Goal: Communication & Community: Answer question/provide support

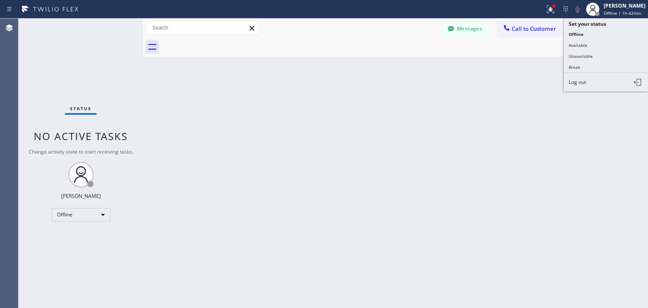
click at [599, 43] on button "Available" at bounding box center [605, 45] width 84 height 11
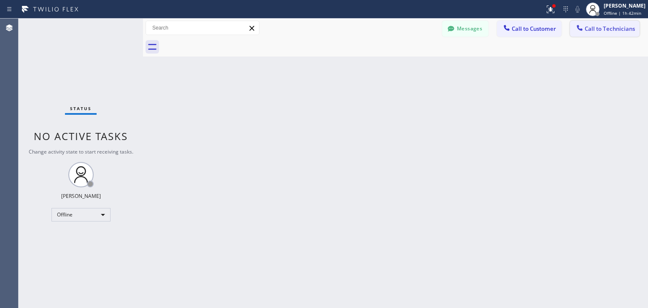
click at [607, 25] on span "Call to Technicians" at bounding box center [609, 29] width 50 height 8
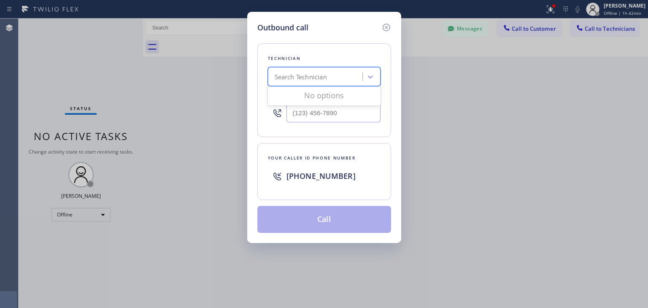
click at [320, 76] on div "Search Technician" at bounding box center [300, 77] width 52 height 10
type input "[PERSON_NAME]"
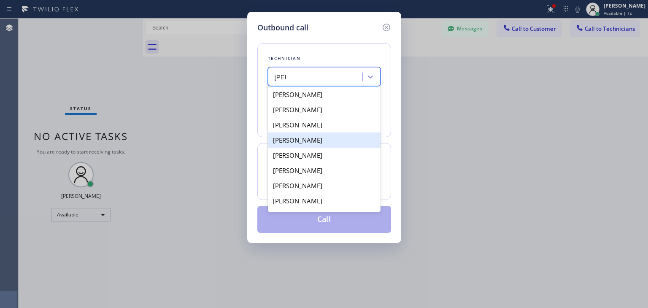
drag, startPoint x: 339, startPoint y: 147, endPoint x: 339, endPoint y: 151, distance: 4.7
click at [339, 151] on div "[PERSON_NAME] [PERSON_NAME] [PERSON_NAME] [PERSON_NAME] [PERSON_NAME] [PERSON_N…" at bounding box center [324, 148] width 113 height 126
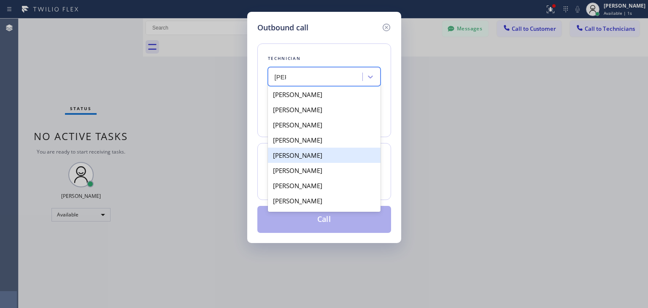
click at [339, 151] on div "[PERSON_NAME]" at bounding box center [324, 155] width 113 height 15
type input "[PHONE_NUMBER]"
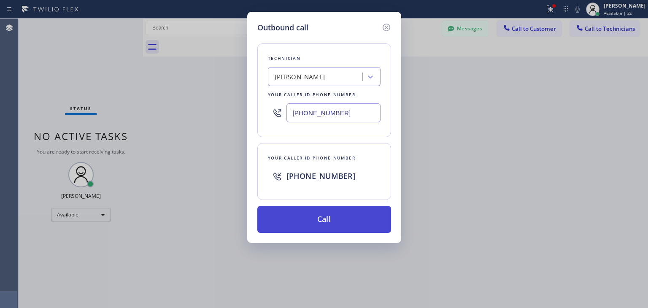
click at [330, 215] on button "Call" at bounding box center [324, 219] width 134 height 27
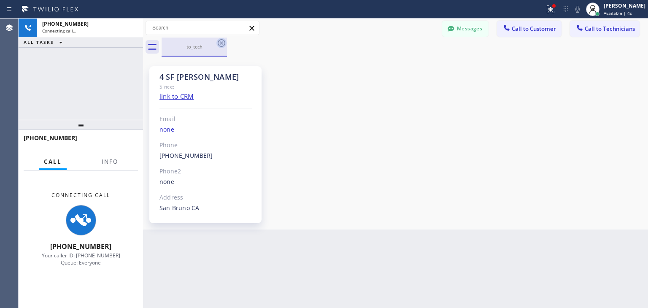
click at [217, 46] on icon at bounding box center [221, 43] width 10 height 10
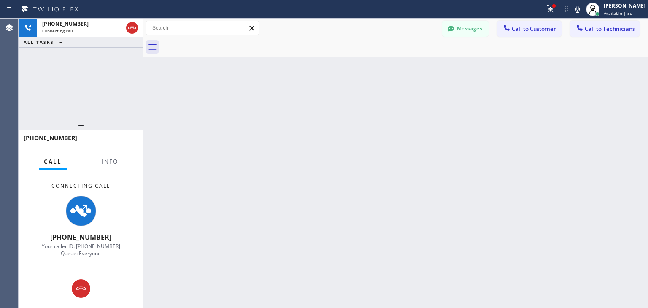
scroll to position [10000, 0]
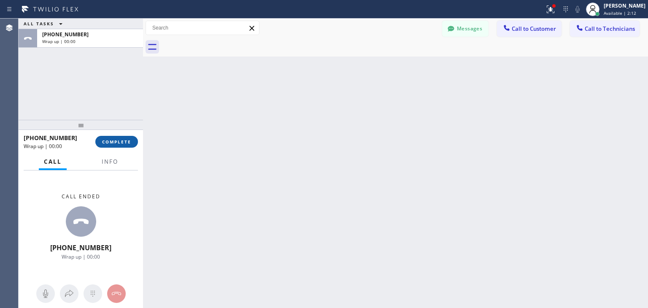
click at [125, 145] on button "COMPLETE" at bounding box center [116, 142] width 43 height 12
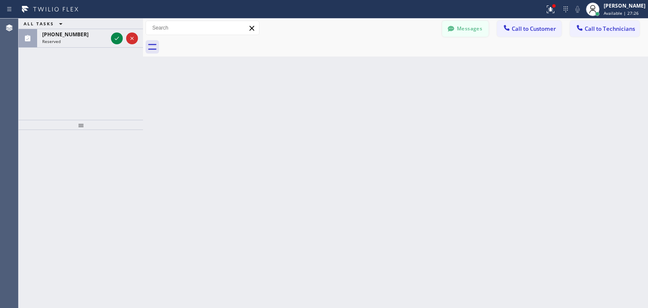
click at [443, 24] on button "Messages" at bounding box center [465, 29] width 46 height 16
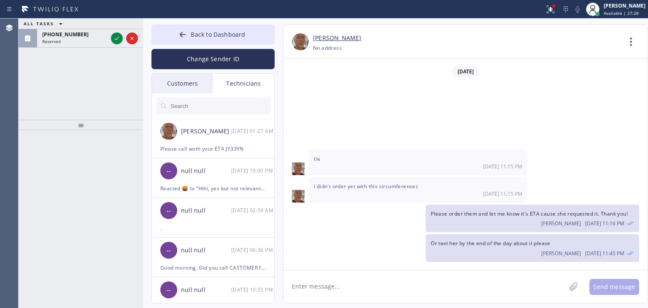
click at [197, 78] on div "Customers" at bounding box center [182, 83] width 61 height 19
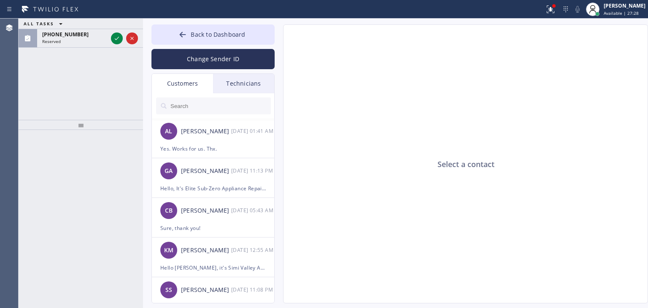
click at [204, 110] on input "text" at bounding box center [219, 105] width 101 height 17
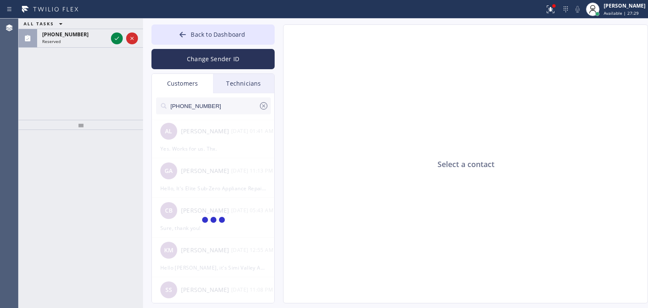
click at [240, 103] on input "[PHONE_NUMBER]" at bounding box center [213, 105] width 89 height 17
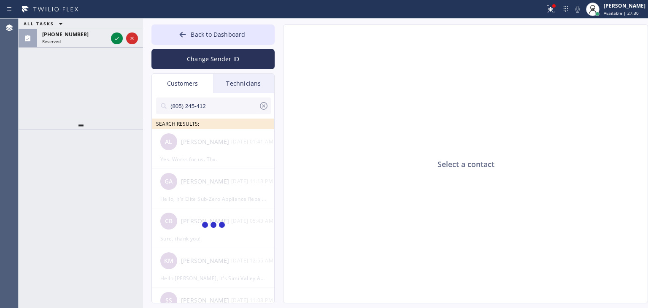
click at [240, 103] on input "(805) 245-412" at bounding box center [213, 105] width 89 height 17
type input "(805) 245-412"
click at [241, 147] on div "EG [PERSON_NAME] --:--" at bounding box center [213, 141] width 123 height 25
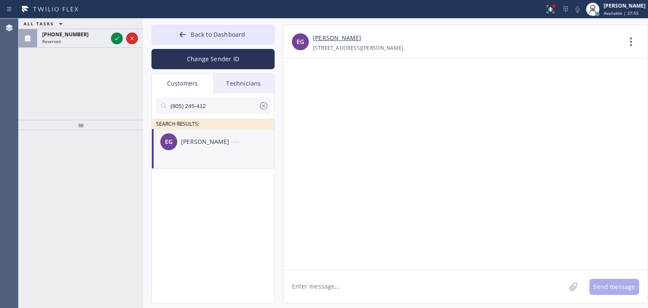
click at [452, 285] on textarea at bounding box center [424, 286] width 282 height 32
paste textarea "Good day! This is the appliance repair company you recently contacted. Unfortun…"
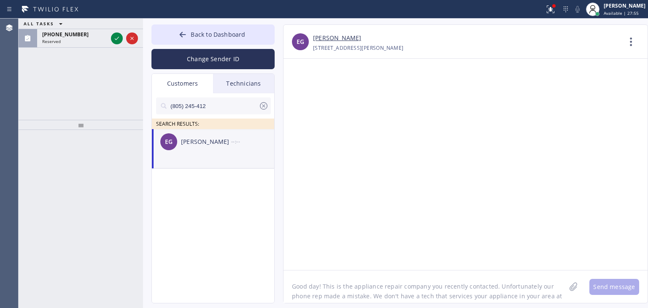
scroll to position [17, 0]
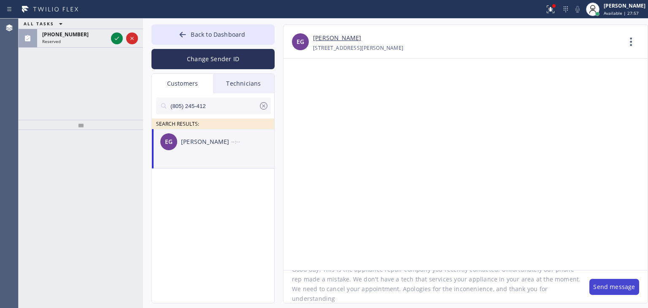
type textarea "Good day! This is the appliance repair company you recently contacted. Unfortun…"
click at [614, 293] on button "Send message" at bounding box center [614, 287] width 50 height 16
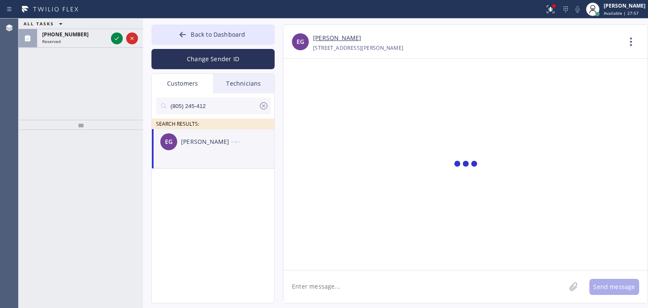
scroll to position [0, 0]
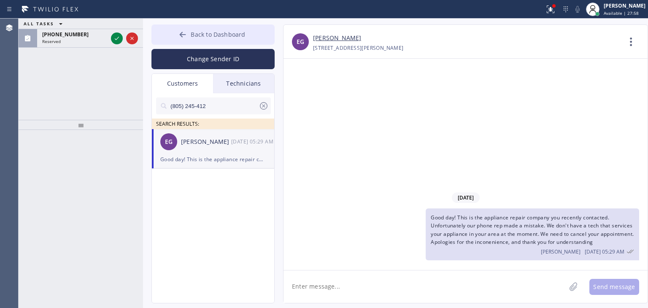
click at [245, 37] on button "Back to Dashboard" at bounding box center [212, 34] width 123 height 20
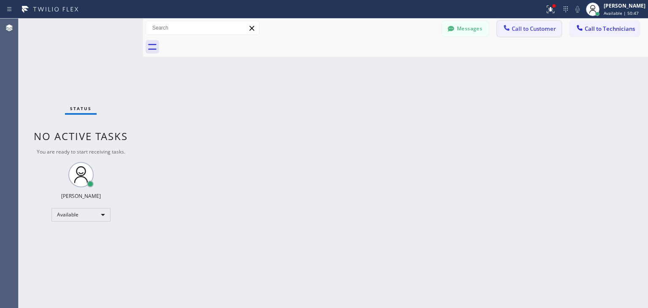
click at [541, 30] on span "Call to Customer" at bounding box center [533, 29] width 44 height 8
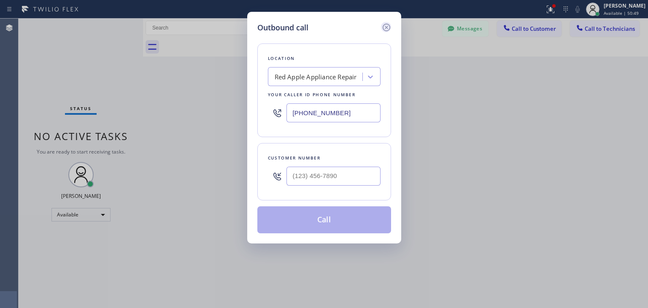
click at [386, 28] on icon at bounding box center [386, 27] width 10 height 10
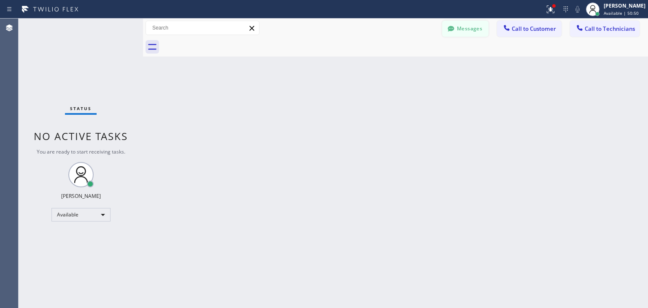
click at [487, 24] on button "Messages" at bounding box center [465, 29] width 46 height 16
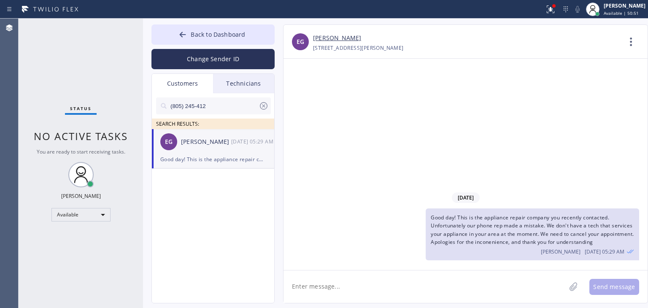
click at [272, 108] on div "(805) 245-412 SEARCH RESULTS:" at bounding box center [213, 111] width 123 height 36
click at [259, 92] on div "Technicians" at bounding box center [243, 83] width 61 height 19
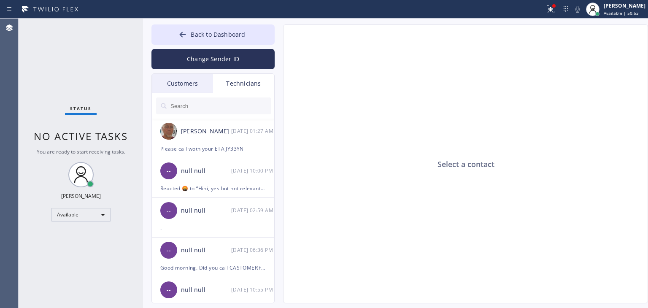
click at [184, 94] on div at bounding box center [213, 105] width 123 height 25
click at [188, 91] on div "Customers" at bounding box center [182, 83] width 61 height 19
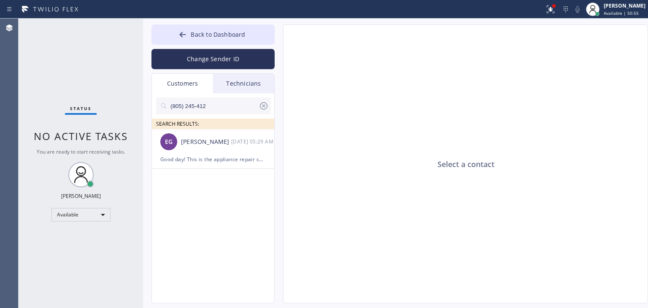
click at [261, 108] on icon at bounding box center [264, 106] width 8 height 8
click at [250, 81] on div "Technicians" at bounding box center [243, 83] width 61 height 19
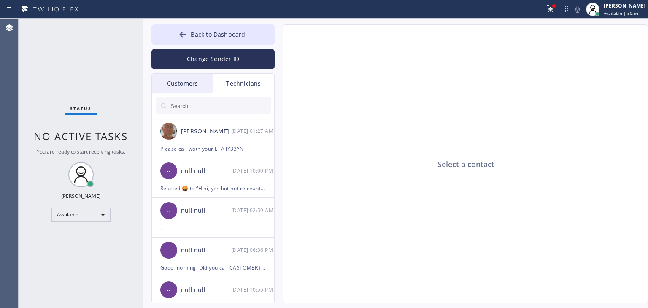
click at [194, 86] on div "Customers" at bounding box center [182, 83] width 61 height 19
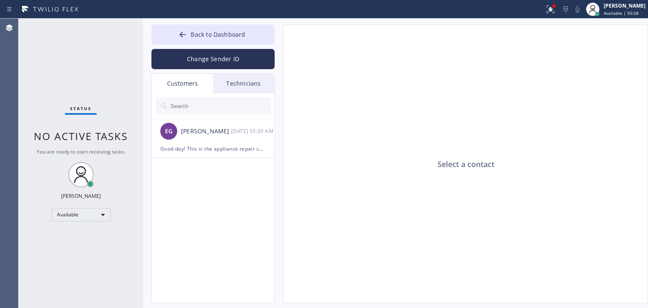
click at [194, 86] on div "Customers" at bounding box center [182, 83] width 61 height 19
click at [233, 31] on span "Back to Dashboard" at bounding box center [218, 34] width 54 height 8
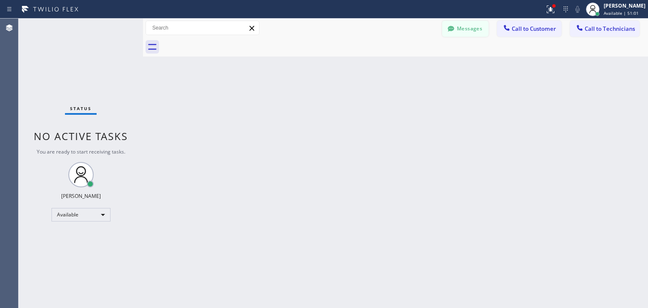
click at [462, 29] on button "Messages" at bounding box center [465, 29] width 46 height 16
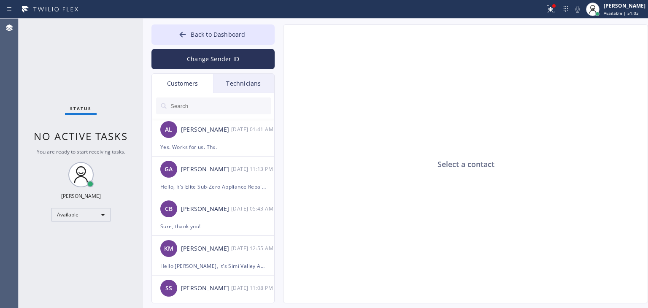
scroll to position [51, 0]
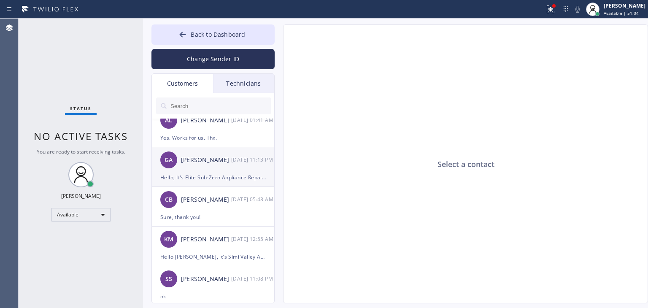
click at [206, 148] on div "GA [PERSON_NAME] [DATE] 11:13 PM" at bounding box center [213, 159] width 123 height 25
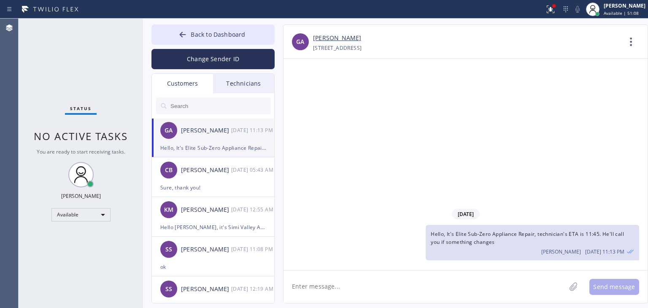
scroll to position [81, 0]
click at [215, 223] on div "Hello [PERSON_NAME], it's Simi Valley Appliance Repair about your dishwasher Yo…" at bounding box center [212, 227] width 105 height 10
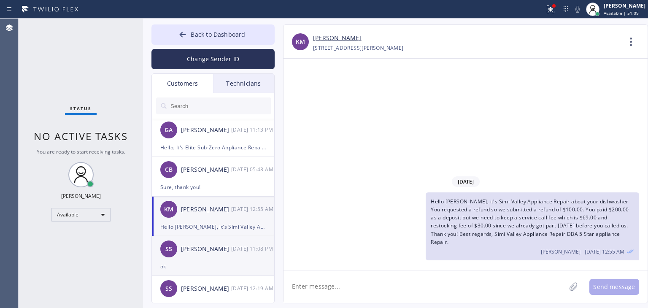
click at [207, 256] on div "SS [PERSON_NAME] [DATE] 11:08 PM" at bounding box center [213, 248] width 123 height 25
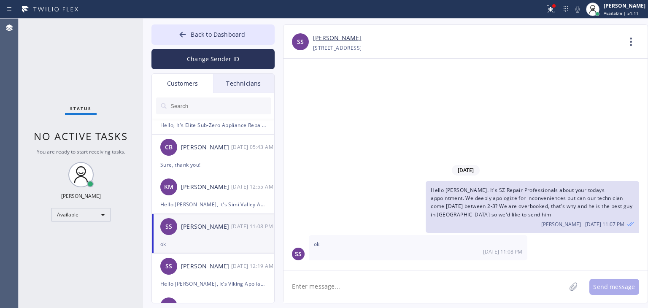
scroll to position [104, 0]
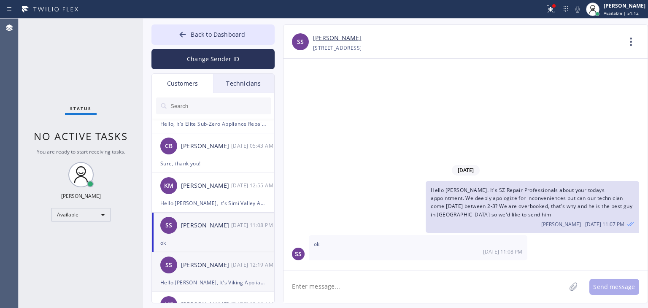
click at [219, 254] on div "SS [PERSON_NAME] [DATE] 12:19 AM" at bounding box center [213, 264] width 123 height 25
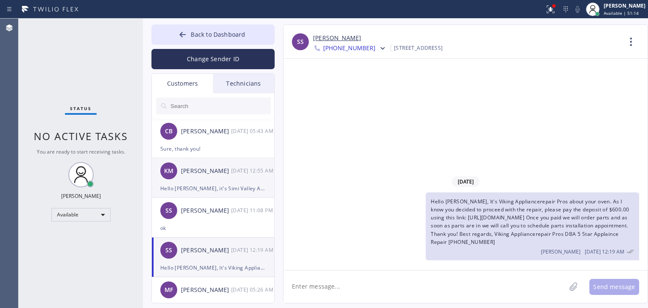
scroll to position [118, 0]
click at [237, 171] on div "[DATE] 12:55 AM" at bounding box center [253, 172] width 44 height 10
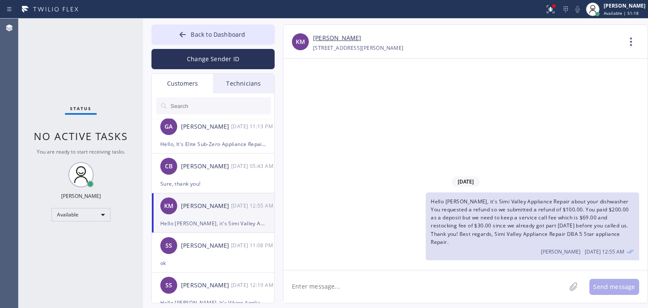
scroll to position [80, 0]
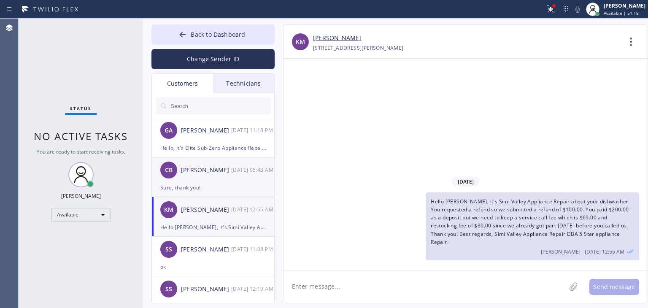
click at [242, 173] on div "[DATE] 05:43 AM" at bounding box center [253, 170] width 44 height 10
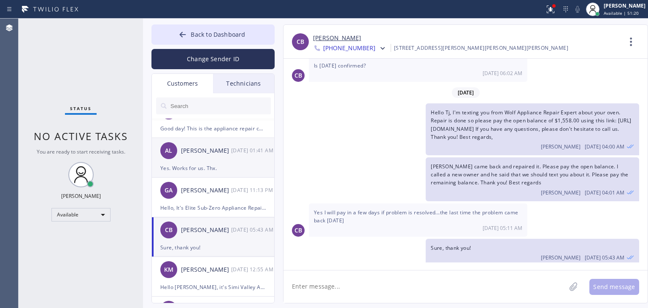
scroll to position [0, 0]
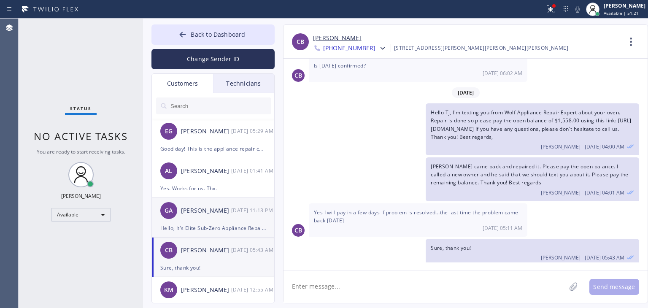
click at [234, 207] on div "[DATE] 11:13 PM" at bounding box center [253, 210] width 44 height 10
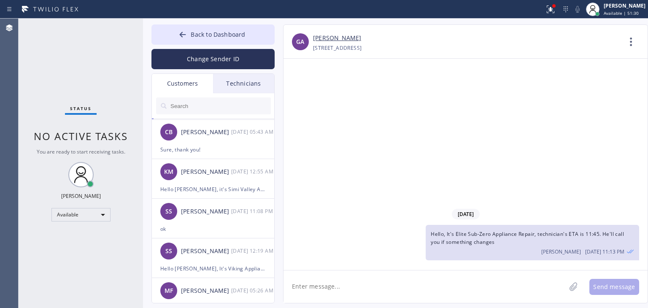
scroll to position [142, 0]
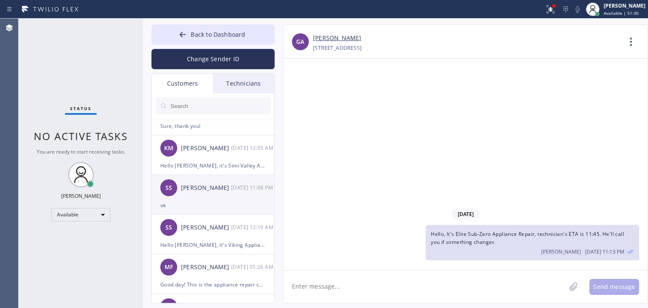
click at [212, 200] on div "ok" at bounding box center [212, 205] width 105 height 10
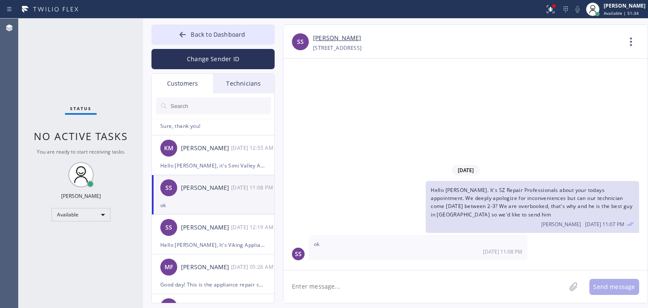
drag, startPoint x: 452, startPoint y: 269, endPoint x: 331, endPoint y: -37, distance: 329.1
click at [331, 0] on html "Status report Issues detected These issues could affect your workflow. Please c…" at bounding box center [324, 154] width 648 height 308
click at [230, 32] on span "Back to Dashboard" at bounding box center [218, 34] width 54 height 8
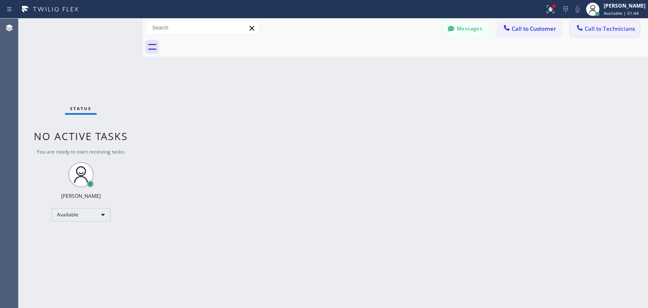
click at [584, 25] on div at bounding box center [579, 29] width 10 height 10
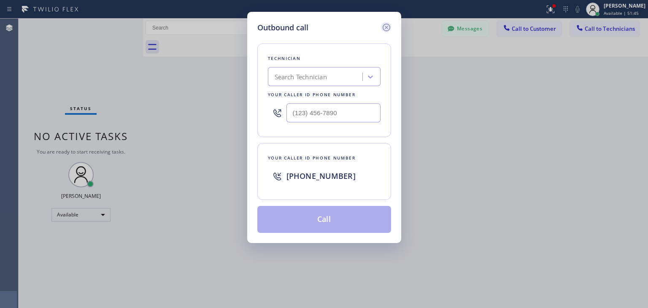
click at [384, 29] on icon at bounding box center [386, 27] width 10 height 10
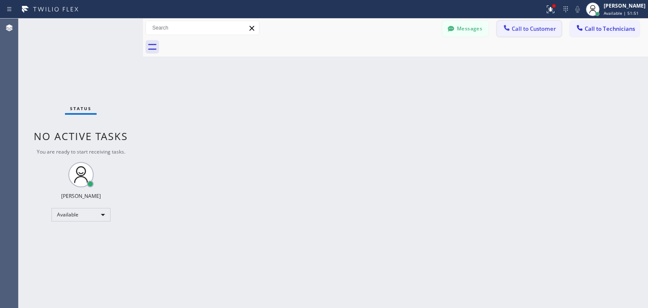
click at [547, 29] on span "Call to Customer" at bounding box center [533, 29] width 44 height 8
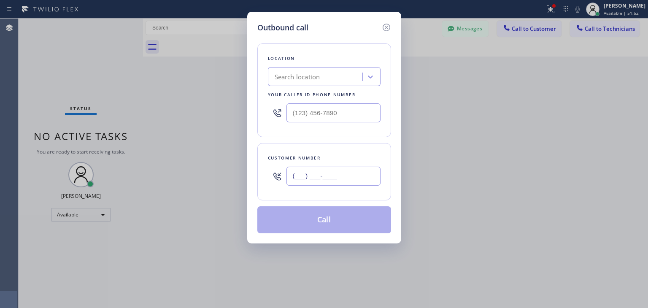
click at [330, 182] on input "(___) ___-____" at bounding box center [333, 176] width 94 height 19
paste input "847) 409-9137"
type input "[PHONE_NUMBER]"
click at [347, 70] on div "Search location" at bounding box center [316, 77] width 92 height 15
paste input "Subzero Repair Professionals"
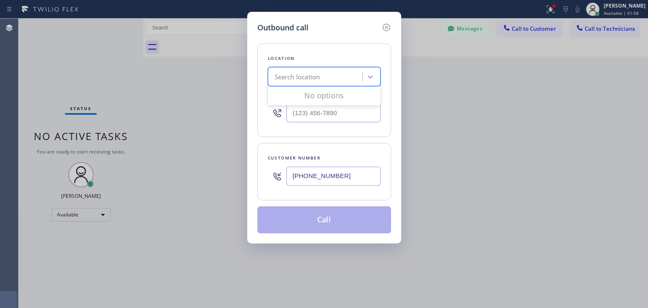
type input "Subzero Repair Professionals"
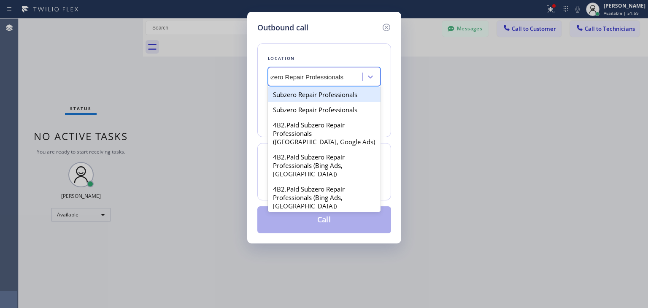
click at [341, 96] on div "Subzero Repair Professionals" at bounding box center [324, 94] width 113 height 15
type input "[PHONE_NUMBER]"
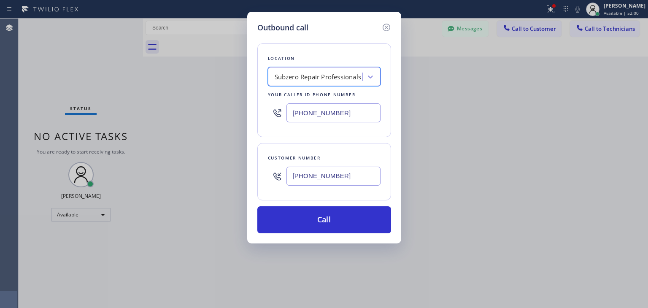
scroll to position [0, 0]
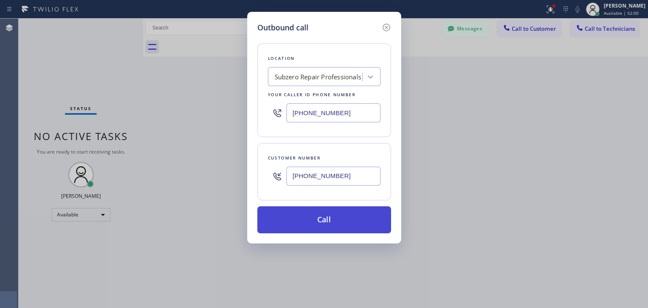
drag, startPoint x: 337, startPoint y: 247, endPoint x: 351, endPoint y: 226, distance: 24.6
click at [351, 226] on div "Outbound call Location Subzero Repair Professionals Your caller id phone number…" at bounding box center [324, 154] width 648 height 308
click at [351, 226] on button "Call" at bounding box center [324, 219] width 134 height 27
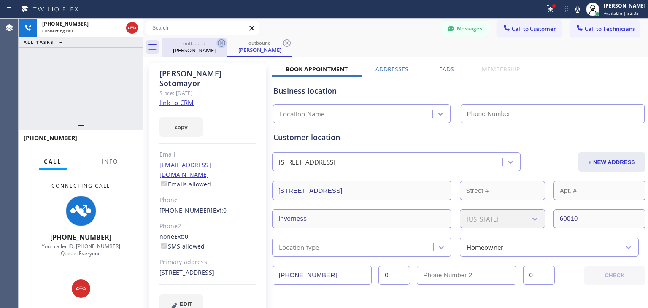
click at [221, 43] on icon at bounding box center [222, 43] width 8 height 8
click at [283, 43] on icon at bounding box center [287, 43] width 8 height 8
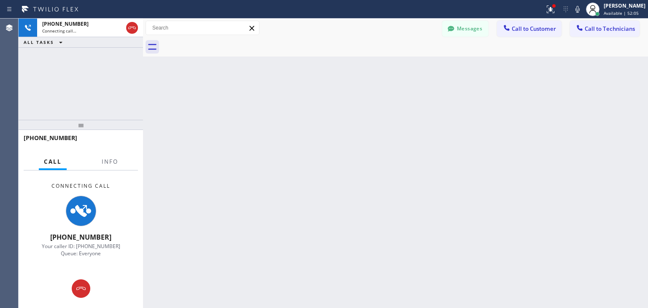
click at [221, 43] on div at bounding box center [404, 47] width 486 height 19
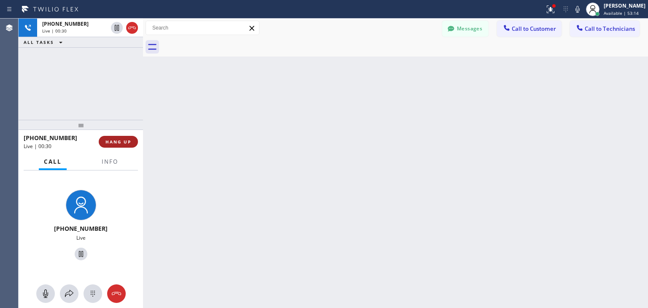
click at [129, 140] on span "HANG UP" at bounding box center [118, 142] width 26 height 6
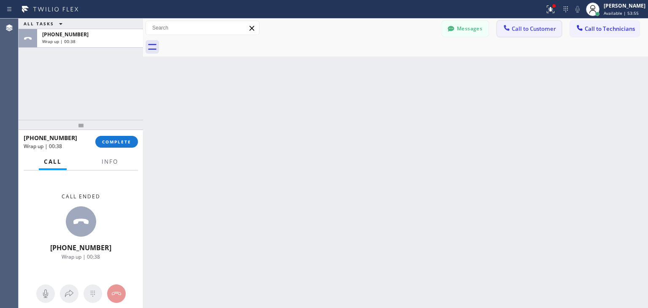
drag, startPoint x: 532, startPoint y: 19, endPoint x: 532, endPoint y: 28, distance: 9.7
click at [532, 28] on div "Messages Call to Customer Call to Technicians Outbound call Location Subzero Re…" at bounding box center [395, 28] width 505 height 19
click at [532, 28] on span "Call to Customer" at bounding box center [533, 29] width 44 height 8
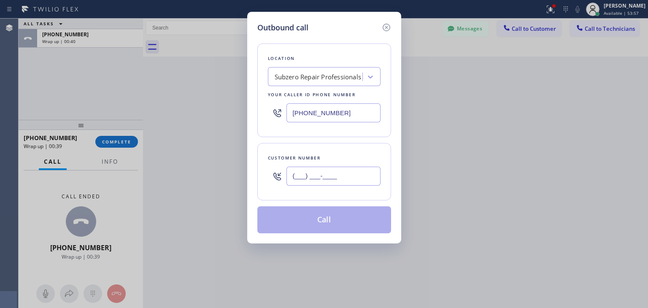
click at [343, 171] on input "(___) ___-____" at bounding box center [333, 176] width 94 height 19
paste input "312) 927-3017"
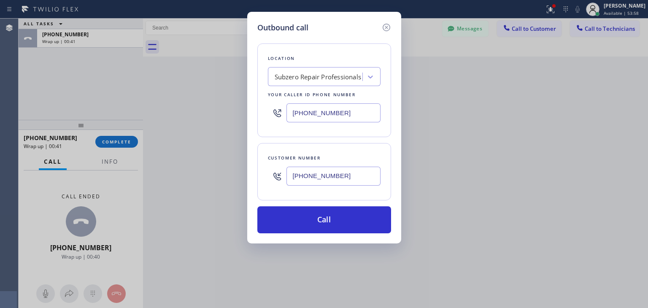
type input "[PHONE_NUMBER]"
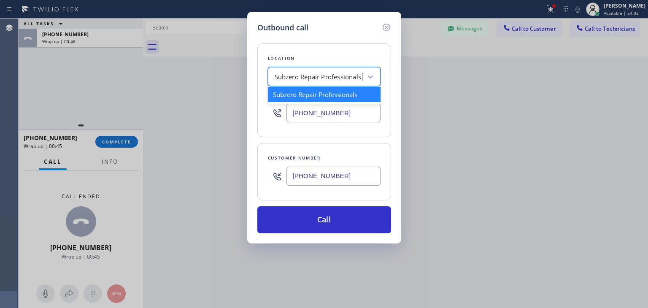
click at [327, 70] on div "Subzero Repair Professionals" at bounding box center [316, 77] width 92 height 15
paste input "Subzero Repair Professionals"
type input "Subzero Repair Professionals"
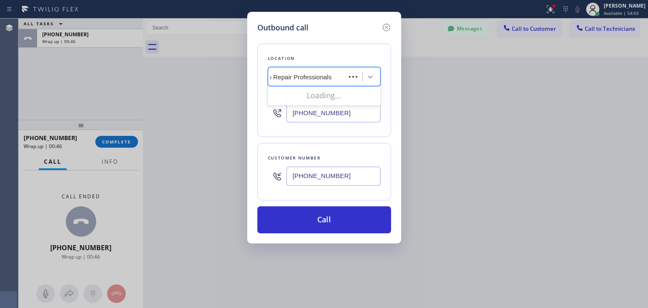
scroll to position [0, 15]
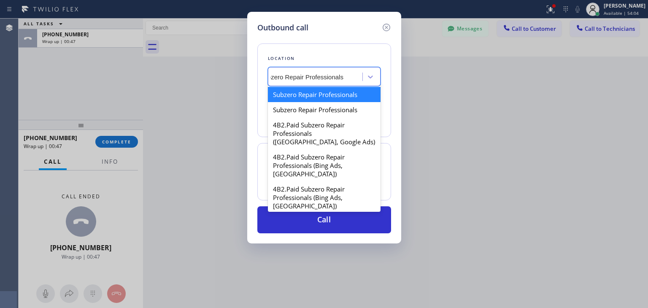
click at [331, 88] on div "Subzero Repair Professionals" at bounding box center [324, 94] width 113 height 15
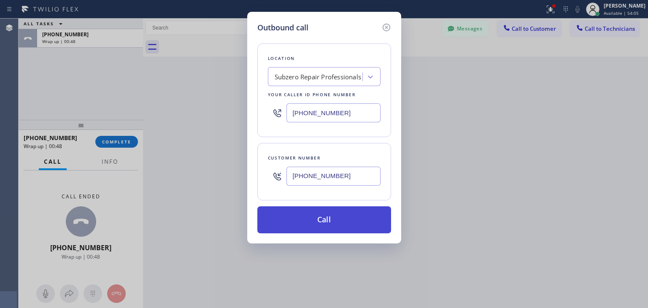
click at [323, 206] on button "Call" at bounding box center [324, 219] width 134 height 27
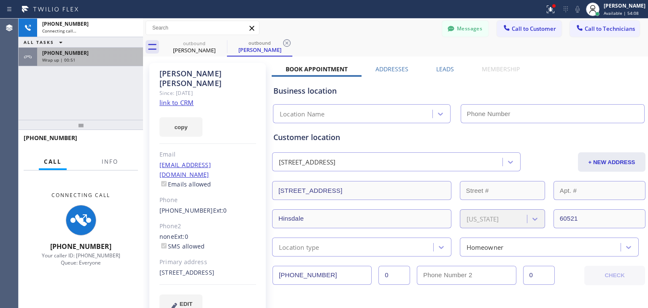
click at [120, 61] on div "Wrap up | 00:51" at bounding box center [90, 60] width 96 height 6
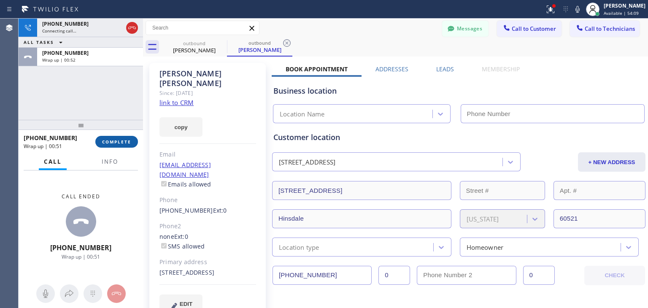
click at [125, 140] on span "COMPLETE" at bounding box center [116, 142] width 29 height 6
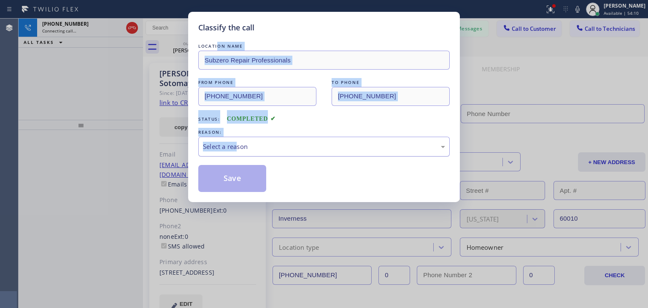
drag, startPoint x: 216, startPoint y: 43, endPoint x: 236, endPoint y: 147, distance: 105.2
click at [236, 147] on div "LOCATION NAME Subzero Repair Professionals FROM PHONE [PHONE_NUMBER] TO PHONE […" at bounding box center [323, 117] width 251 height 150
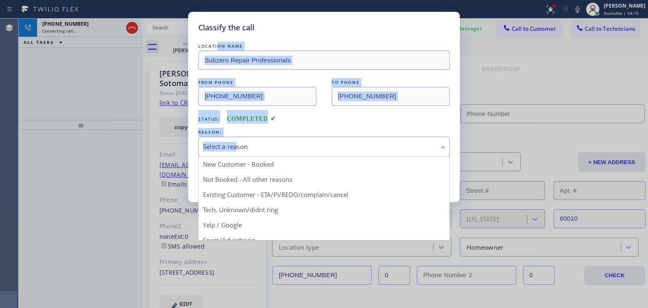
click at [236, 147] on div "Select a reason" at bounding box center [324, 147] width 242 height 10
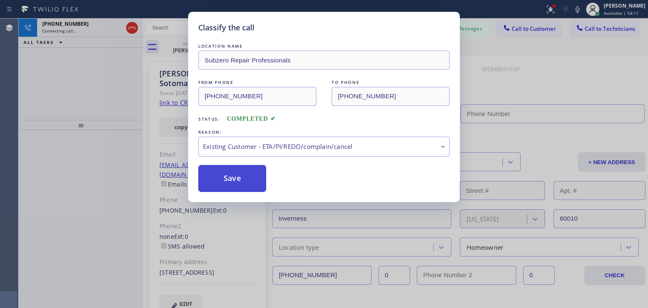
drag, startPoint x: 273, startPoint y: 190, endPoint x: 243, endPoint y: 176, distance: 33.0
click at [243, 176] on button "Save" at bounding box center [232, 178] width 68 height 27
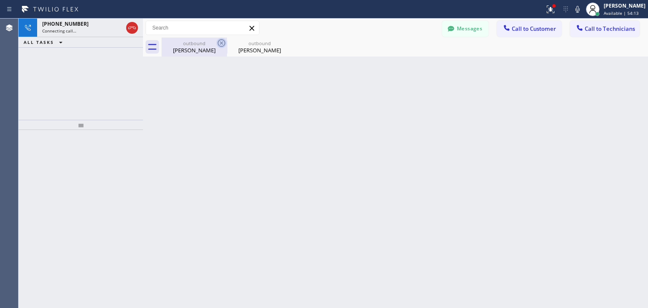
click at [218, 40] on icon at bounding box center [221, 43] width 10 height 10
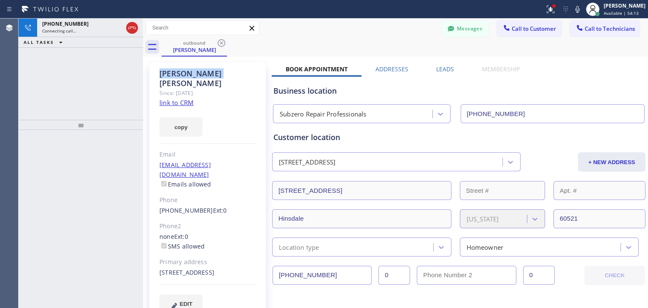
click at [218, 40] on icon at bounding box center [221, 43] width 10 height 10
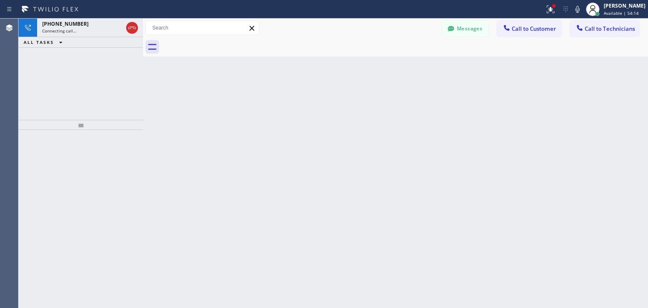
click at [218, 40] on div at bounding box center [404, 47] width 486 height 19
click at [145, 85] on div at bounding box center [145, 163] width 0 height 289
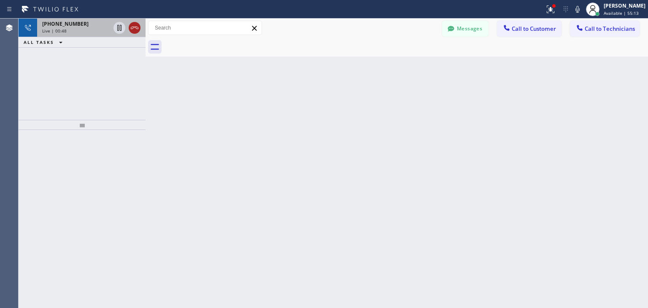
click at [136, 26] on icon at bounding box center [134, 28] width 10 height 10
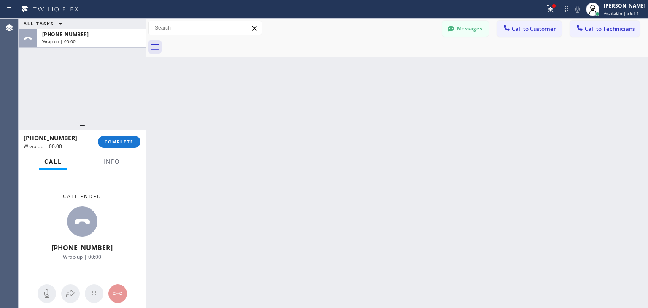
drag, startPoint x: 136, startPoint y: 26, endPoint x: 122, endPoint y: 128, distance: 103.0
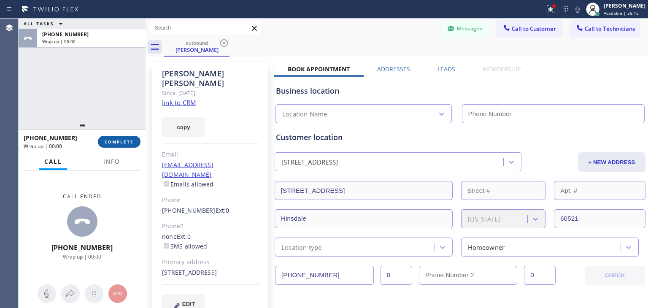
click at [120, 145] on button "COMPLETE" at bounding box center [119, 142] width 43 height 12
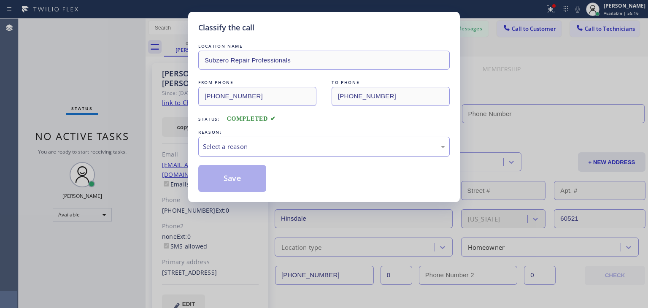
type input "[PHONE_NUMBER]"
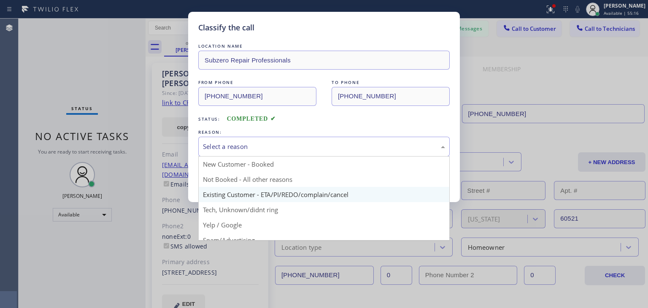
drag, startPoint x: 317, startPoint y: 148, endPoint x: 322, endPoint y: 199, distance: 52.1
click at [322, 156] on div "Select a reason New Customer - Booked Not Booked - All other reasons Existing C…" at bounding box center [323, 147] width 251 height 20
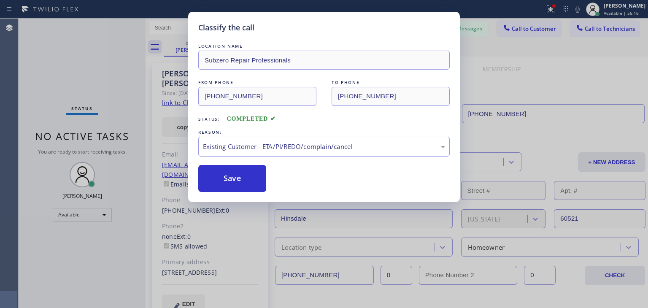
drag, startPoint x: 322, startPoint y: 199, endPoint x: 268, endPoint y: 184, distance: 56.1
click at [258, 184] on button "Save" at bounding box center [232, 178] width 68 height 27
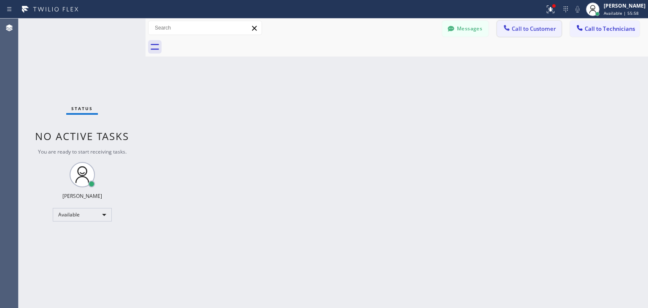
click at [524, 22] on button "Call to Customer" at bounding box center [529, 29] width 65 height 16
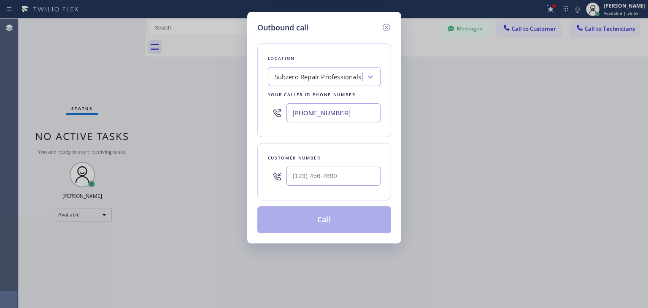
drag, startPoint x: 312, startPoint y: 191, endPoint x: 327, endPoint y: 181, distance: 18.2
click at [327, 181] on div "Customer number" at bounding box center [324, 171] width 134 height 57
click at [327, 181] on input "(___) ___-____" at bounding box center [333, 176] width 94 height 19
paste input "773) 612-0455"
type input "[PHONE_NUMBER]"
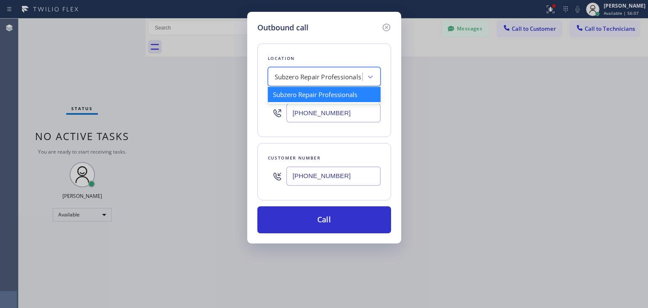
paste input "5 Star Appliance Repair"
type input "5 Star Appliance Repair"
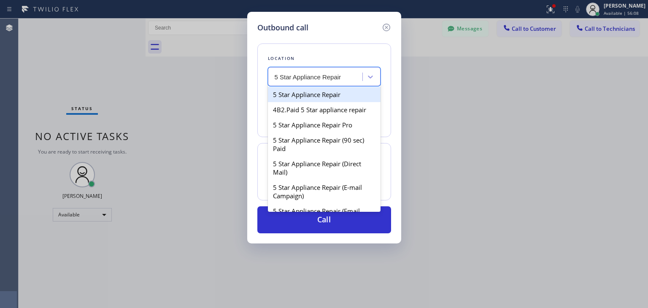
click at [337, 94] on div "5 Star Appliance Repair" at bounding box center [324, 94] width 113 height 15
type input "[PHONE_NUMBER]"
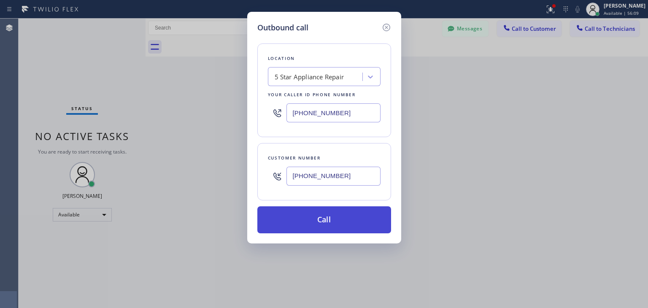
click at [339, 207] on button "Call" at bounding box center [324, 219] width 134 height 27
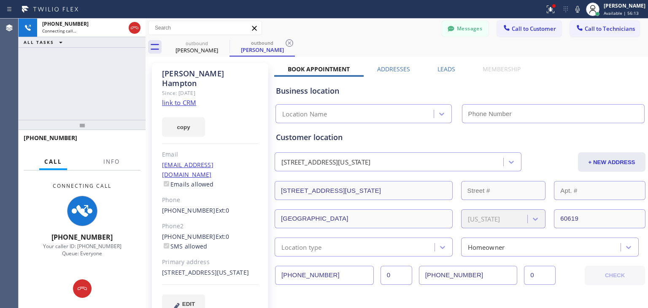
type input "[PHONE_NUMBER]"
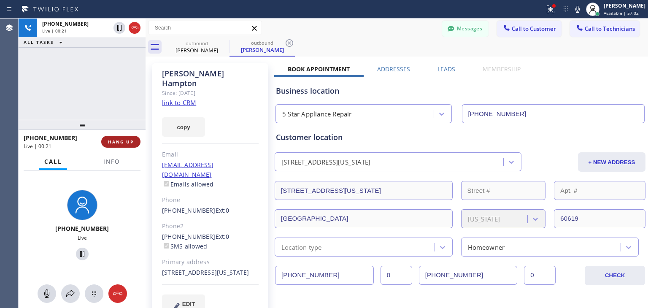
click at [122, 137] on button "HANG UP" at bounding box center [120, 142] width 39 height 12
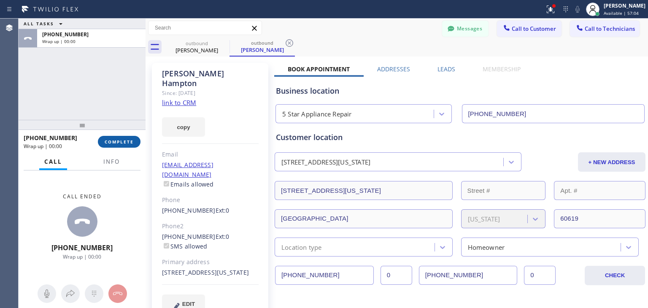
click at [122, 137] on button "COMPLETE" at bounding box center [119, 142] width 43 height 12
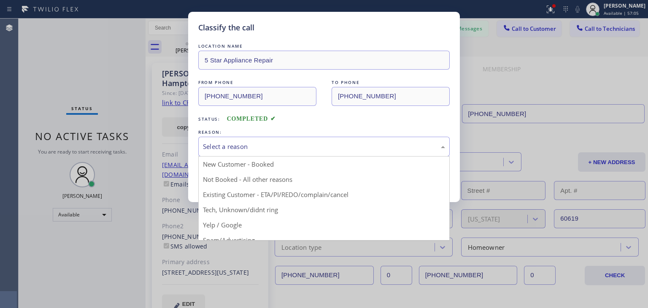
click at [266, 144] on div "Select a reason" at bounding box center [324, 147] width 242 height 10
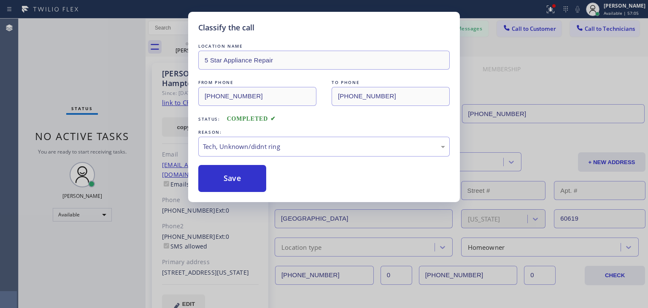
drag, startPoint x: 274, startPoint y: 206, endPoint x: 309, endPoint y: 181, distance: 42.3
drag, startPoint x: 360, startPoint y: 130, endPoint x: 358, endPoint y: 148, distance: 17.4
click at [358, 148] on div "REASON: Tech, Unknown/didnt ring" at bounding box center [323, 142] width 251 height 29
click at [358, 148] on div "Tech, Unknown/didnt ring" at bounding box center [324, 147] width 242 height 10
drag, startPoint x: 344, startPoint y: 182, endPoint x: 364, endPoint y: 126, distance: 59.2
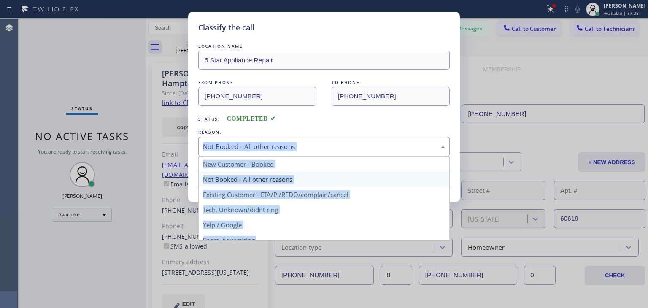
drag, startPoint x: 363, startPoint y: 142, endPoint x: 351, endPoint y: 185, distance: 44.6
click at [351, 156] on div "Not Booked - All other reasons New Customer - Booked Not Booked - All other rea…" at bounding box center [323, 147] width 251 height 20
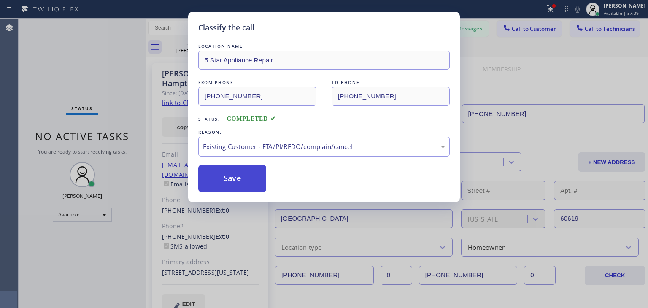
drag, startPoint x: 272, startPoint y: 175, endPoint x: 236, endPoint y: 186, distance: 38.0
click at [236, 186] on div "Save" at bounding box center [323, 178] width 251 height 27
click at [236, 186] on button "Save" at bounding box center [232, 178] width 68 height 27
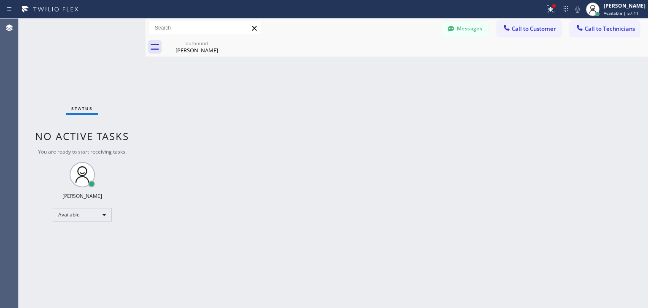
click at [538, 36] on button "Call to Customer" at bounding box center [529, 29] width 65 height 16
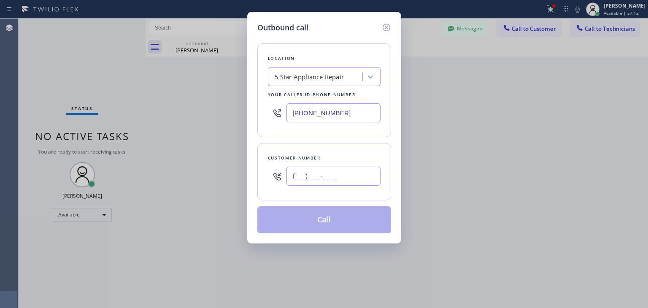
paste input "815) 499-2886"
click at [331, 176] on input "[PHONE_NUMBER]" at bounding box center [333, 176] width 94 height 19
type input "[PHONE_NUMBER]"
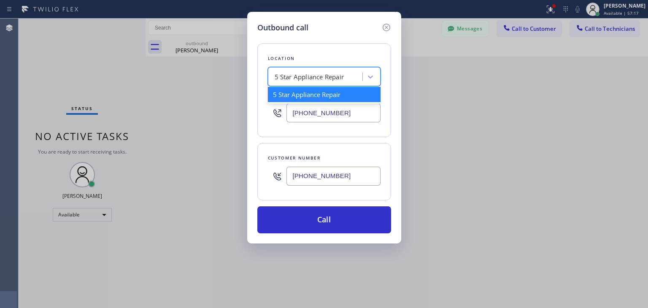
paste input "5 Star Appliance Repair La Jola"
type input "5 Star Appliance Repair La Jola"
click at [290, 70] on div "5 Star Appliance Repair 5 Star Appliance Repair La Jola" at bounding box center [316, 77] width 92 height 15
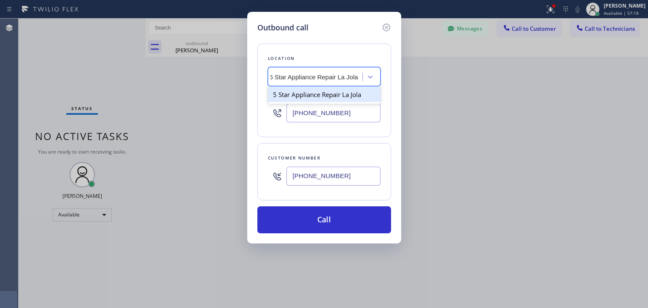
click at [328, 89] on div "5 Star Appliance Repair La Jola" at bounding box center [324, 94] width 113 height 15
type input "[PHONE_NUMBER]"
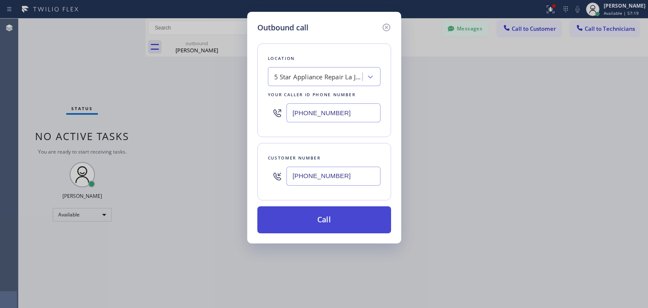
click at [324, 220] on button "Call" at bounding box center [324, 219] width 134 height 27
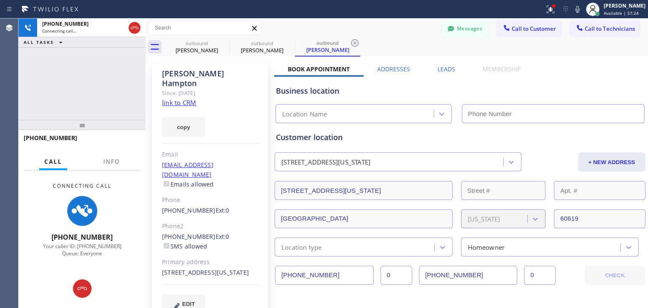
type input "[PHONE_NUMBER]"
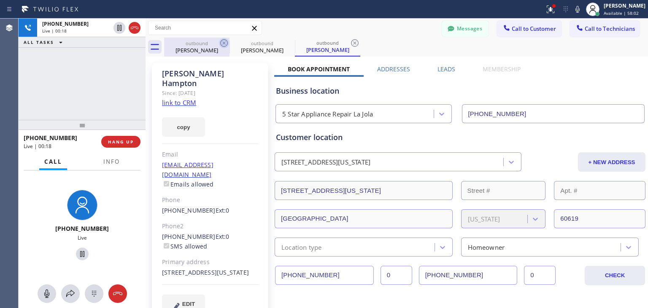
click at [227, 45] on icon at bounding box center [224, 43] width 10 height 10
click at [0, 0] on icon at bounding box center [0, 0] width 0 height 0
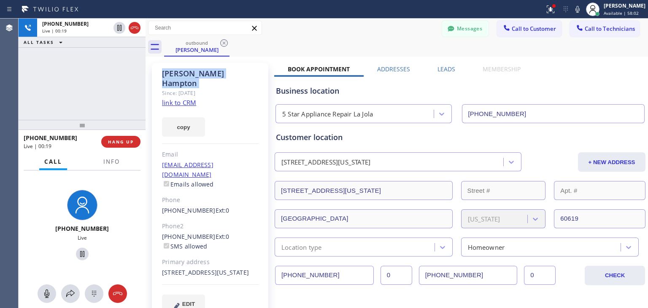
click at [227, 45] on icon at bounding box center [224, 43] width 10 height 10
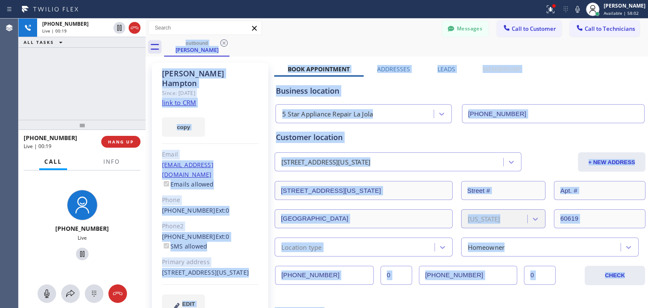
click at [227, 45] on div "outbound [PERSON_NAME]" at bounding box center [406, 47] width 484 height 19
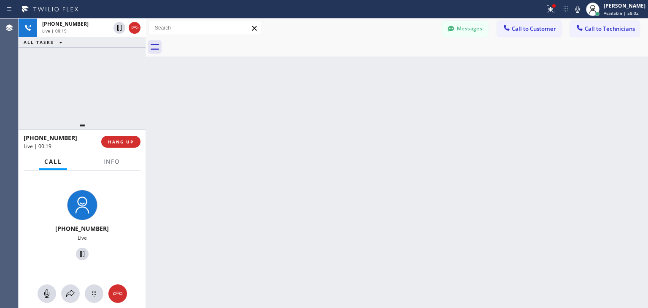
click at [227, 45] on div at bounding box center [406, 47] width 484 height 19
click at [119, 142] on span "HANG UP" at bounding box center [121, 142] width 26 height 6
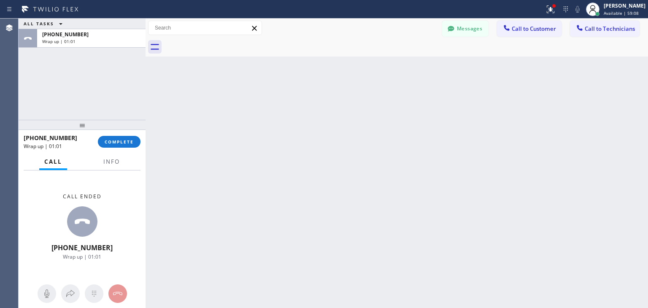
click at [556, 38] on div at bounding box center [406, 47] width 484 height 19
click at [542, 31] on span "Call to Customer" at bounding box center [533, 29] width 44 height 8
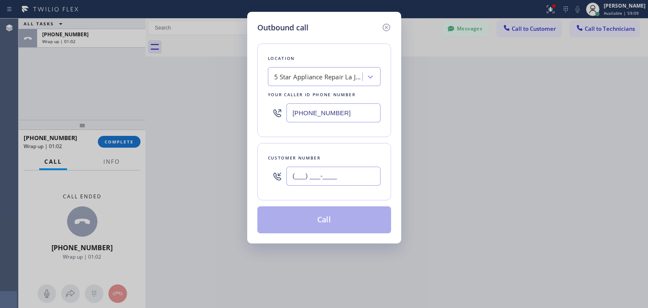
paste input "630) 772-9927"
click at [344, 183] on input "[PHONE_NUMBER]" at bounding box center [333, 176] width 94 height 19
type input "[PHONE_NUMBER]"
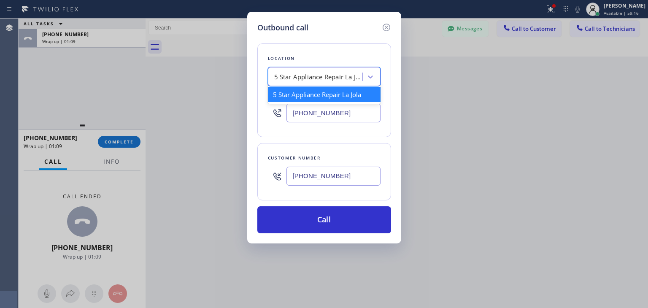
click at [288, 70] on div "5 Star Appliance Repair La Jola" at bounding box center [316, 77] width 92 height 15
paste input "5 Star Appliance Repair"
type input "5 Star Appliance Repair"
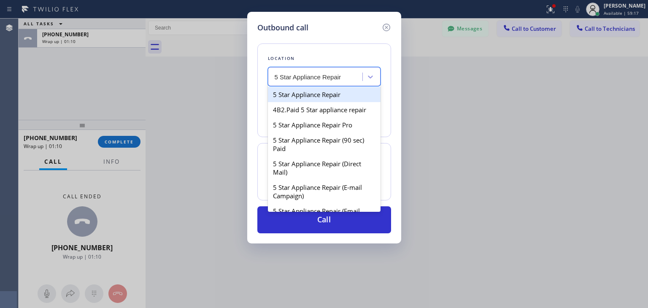
click at [335, 90] on div "5 Star Appliance Repair" at bounding box center [324, 94] width 113 height 15
type input "[PHONE_NUMBER]"
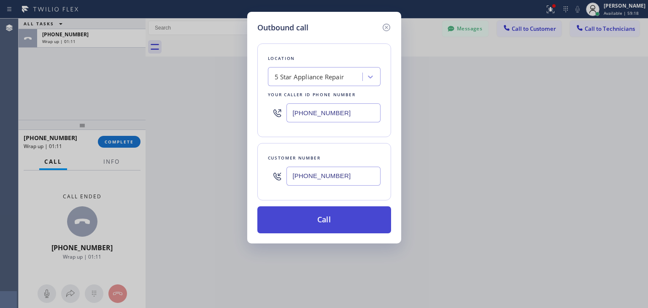
click at [334, 218] on button "Call" at bounding box center [324, 219] width 134 height 27
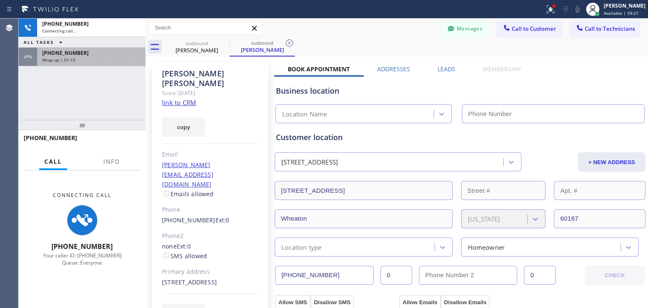
click at [86, 64] on div "[PHONE_NUMBER] Wrap up | 01:15" at bounding box center [89, 57] width 105 height 19
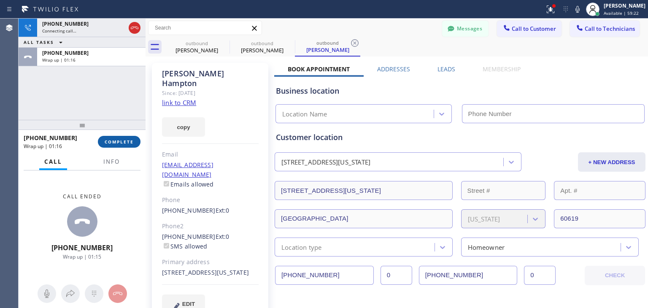
click at [121, 146] on button "COMPLETE" at bounding box center [119, 142] width 43 height 12
type input "[PHONE_NUMBER]"
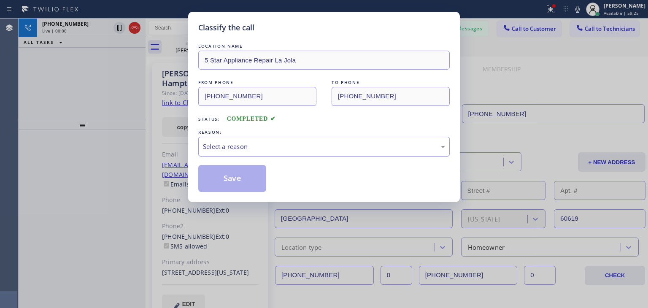
click at [249, 142] on div "Select a reason" at bounding box center [324, 147] width 242 height 10
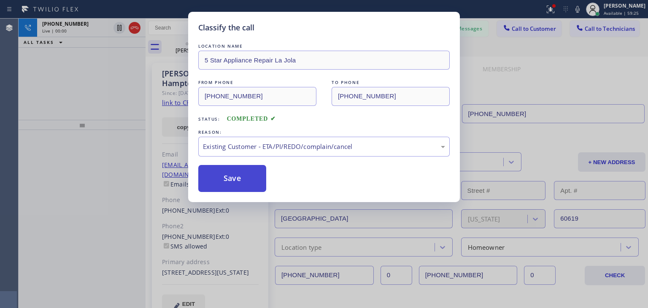
click at [258, 186] on button "Save" at bounding box center [232, 178] width 68 height 27
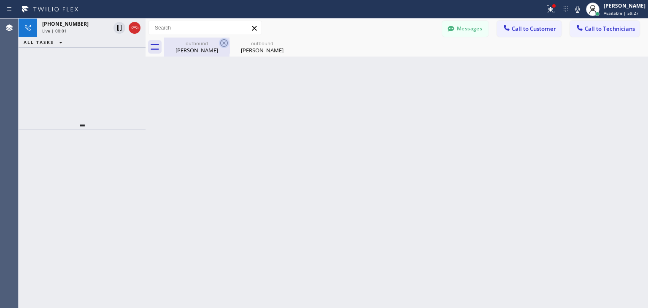
click at [219, 44] on icon at bounding box center [224, 43] width 10 height 10
click at [0, 0] on icon at bounding box center [0, 0] width 0 height 0
click at [219, 44] on div at bounding box center [406, 47] width 484 height 19
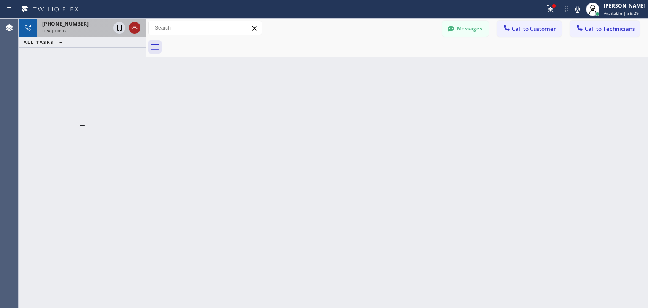
click at [133, 29] on icon at bounding box center [134, 28] width 10 height 10
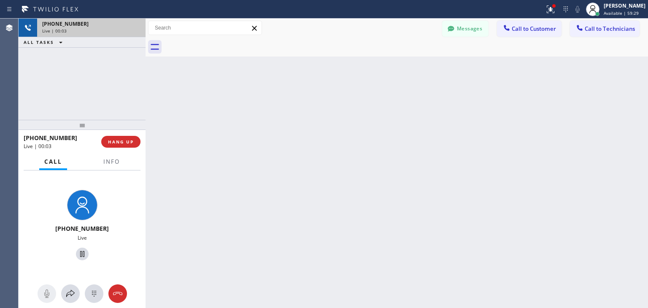
click at [133, 29] on div "Live | 00:03" at bounding box center [91, 31] width 98 height 6
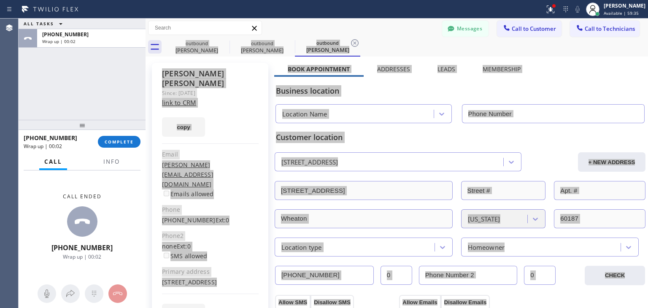
type input "[PHONE_NUMBER]"
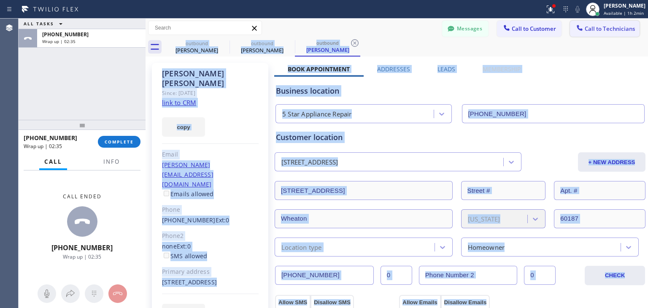
click at [595, 27] on span "Call to Technicians" at bounding box center [609, 29] width 50 height 8
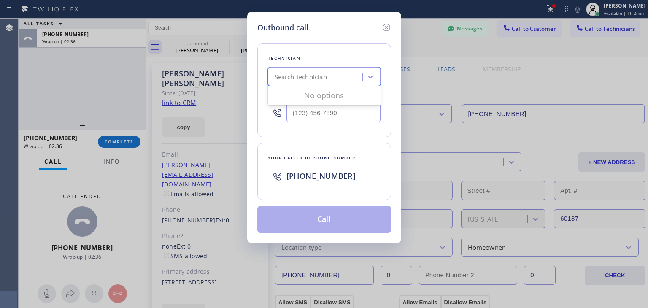
click at [292, 81] on div "Search Technician" at bounding box center [300, 77] width 52 height 10
type input "taras"
click at [329, 97] on div "[PERSON_NAME]" at bounding box center [324, 94] width 113 height 15
type input "[PHONE_NUMBER]"
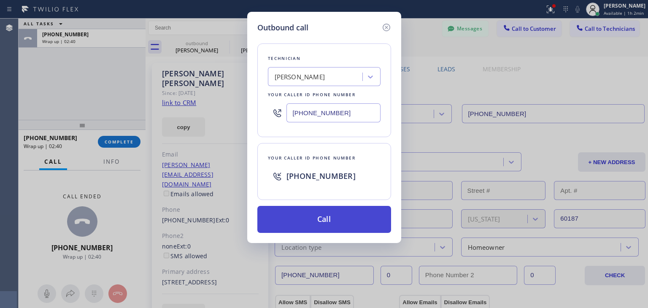
click at [329, 212] on button "Call" at bounding box center [324, 219] width 134 height 27
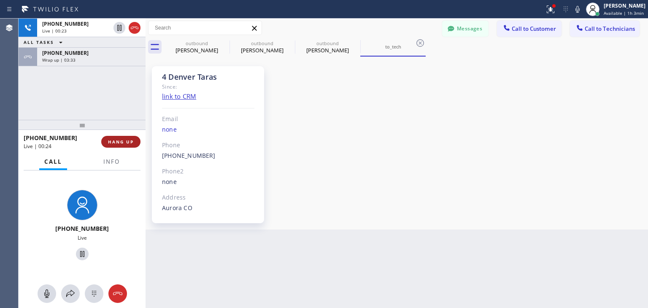
click at [125, 144] on span "HANG UP" at bounding box center [121, 142] width 26 height 6
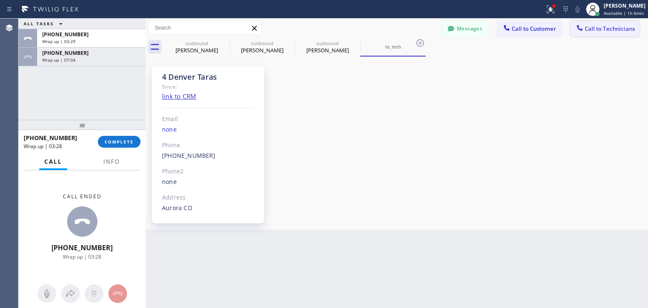
click at [607, 36] on button "Call to Technicians" at bounding box center [605, 29] width 70 height 16
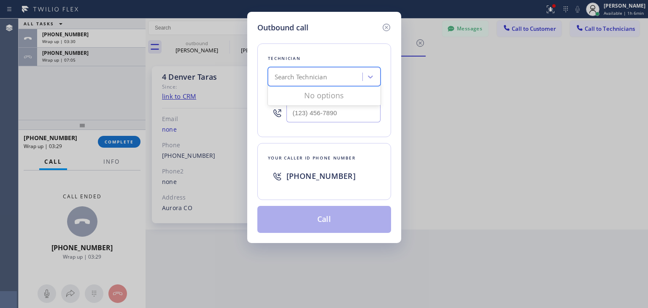
click at [348, 75] on div "Search Technician" at bounding box center [316, 77] width 92 height 15
type input "taras"
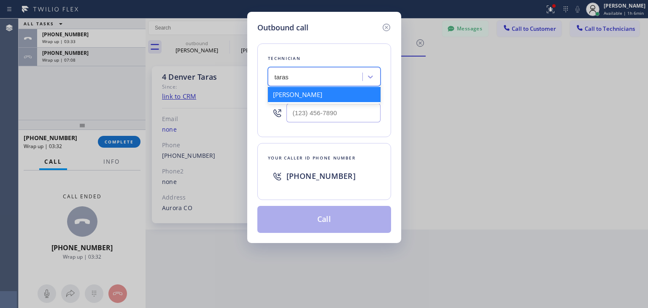
click at [344, 96] on div "[PERSON_NAME]" at bounding box center [324, 94] width 113 height 15
type input "[PHONE_NUMBER]"
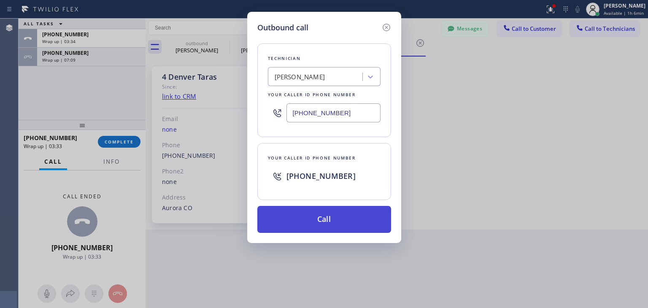
click at [330, 215] on button "Call" at bounding box center [324, 219] width 134 height 27
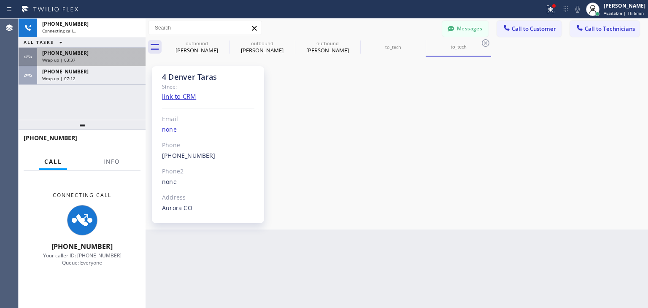
click at [126, 65] on div "[PHONE_NUMBER] Wrap up | 03:37" at bounding box center [89, 57] width 105 height 19
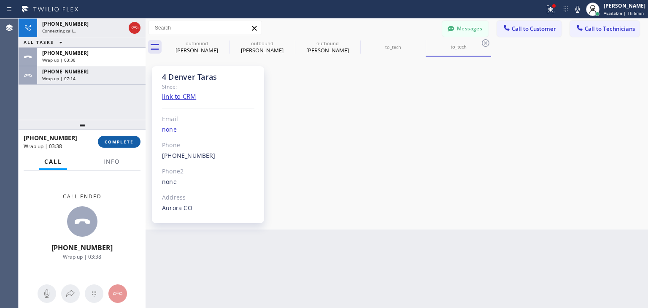
click at [128, 138] on button "COMPLETE" at bounding box center [119, 142] width 43 height 12
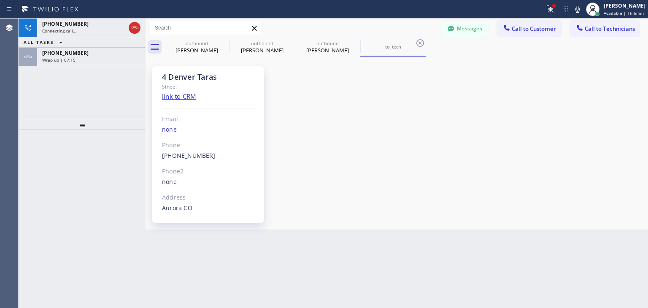
click at [94, 59] on div "[PHONE_NUMBER] Wrap up | 07:15" at bounding box center [89, 57] width 105 height 19
click at [94, 59] on div "Wrap up | 07:15" at bounding box center [91, 60] width 98 height 6
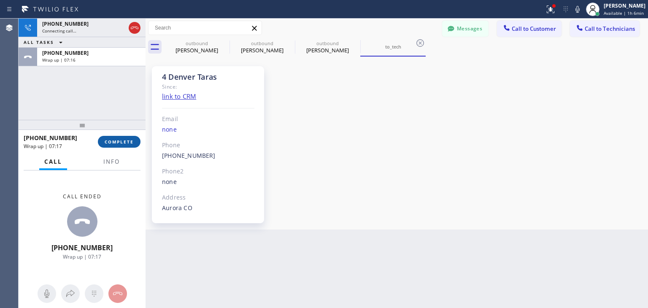
click at [131, 147] on button "COMPLETE" at bounding box center [119, 142] width 43 height 12
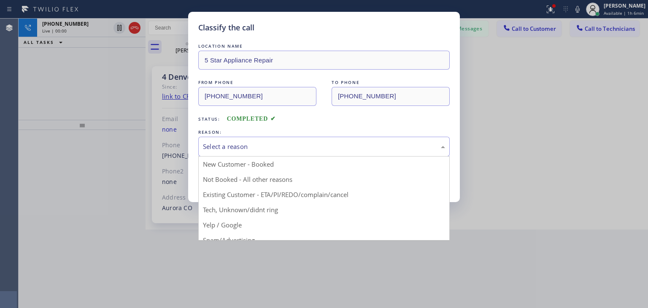
click at [248, 148] on div "Select a reason" at bounding box center [324, 147] width 242 height 10
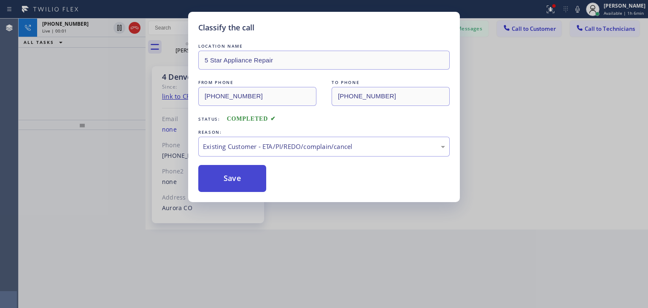
drag, startPoint x: 279, startPoint y: 193, endPoint x: 241, endPoint y: 177, distance: 40.5
click at [241, 177] on button "Save" at bounding box center [232, 178] width 68 height 27
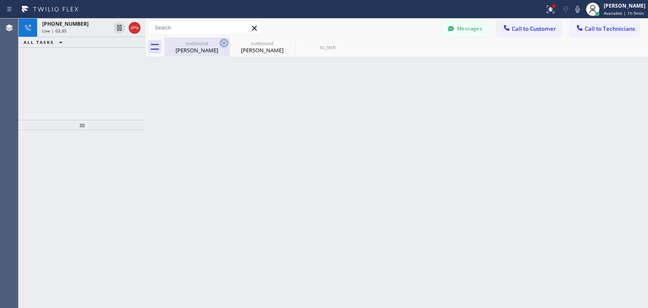
drag, startPoint x: 223, startPoint y: 48, endPoint x: 224, endPoint y: 43, distance: 4.7
click at [224, 43] on div "outbound [PERSON_NAME]" at bounding box center [196, 47] width 65 height 19
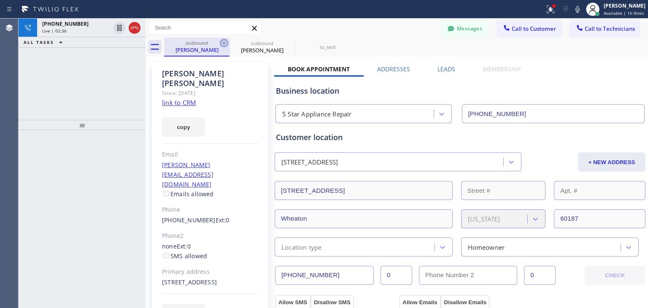
click at [224, 43] on icon at bounding box center [224, 43] width 10 height 10
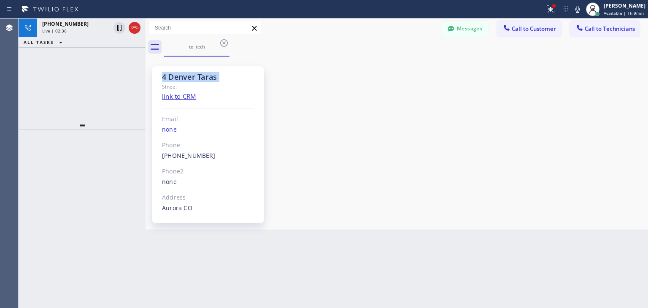
click at [224, 43] on icon at bounding box center [224, 43] width 10 height 10
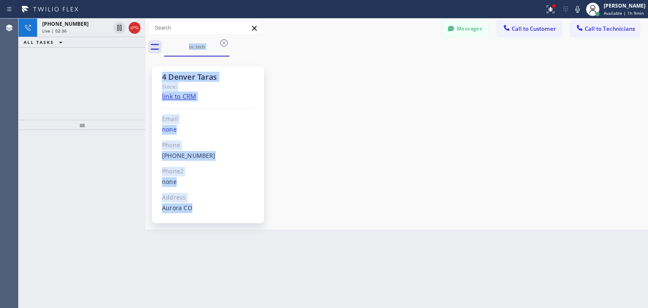
click at [224, 43] on div "to_tech" at bounding box center [406, 47] width 484 height 19
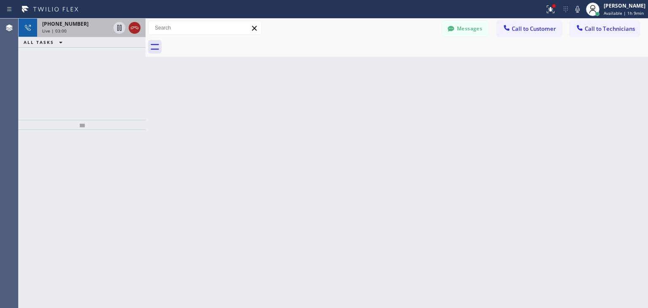
click at [134, 27] on icon at bounding box center [135, 28] width 8 height 3
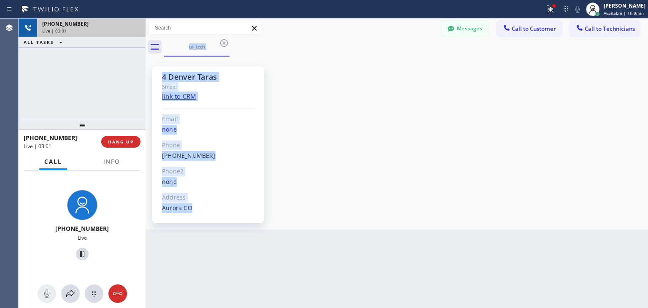
drag, startPoint x: 134, startPoint y: 27, endPoint x: 118, endPoint y: 147, distance: 120.7
click at [118, 147] on div "[PHONE_NUMBER] Live | 03:01 ALL TASKS ALL TASKS ACTIVE TASKS TASKS IN WRAP UP […" at bounding box center [82, 163] width 127 height 289
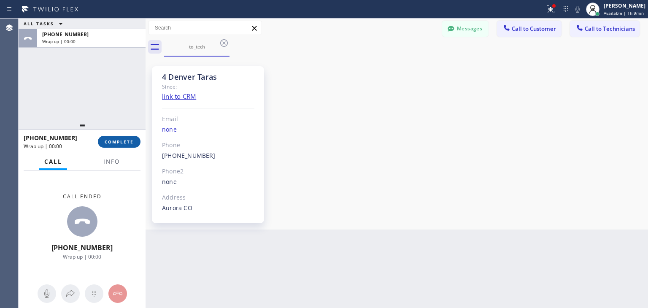
drag, startPoint x: 118, startPoint y: 147, endPoint x: 129, endPoint y: 141, distance: 12.3
click at [129, 141] on div "[PHONE_NUMBER] Wrap up | 00:00 COMPLETE" at bounding box center [82, 142] width 117 height 22
click at [129, 141] on span "COMPLETE" at bounding box center [119, 142] width 29 height 6
click at [598, 29] on span "Call to Technicians" at bounding box center [609, 29] width 50 height 8
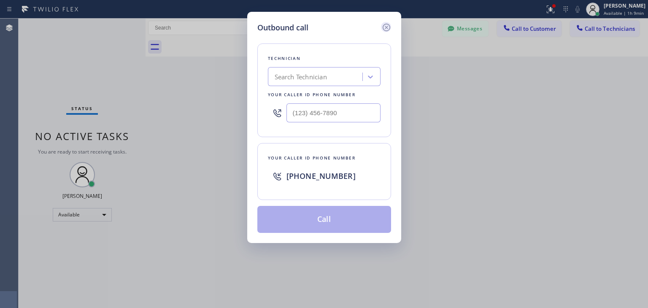
click at [390, 23] on icon at bounding box center [386, 27] width 10 height 10
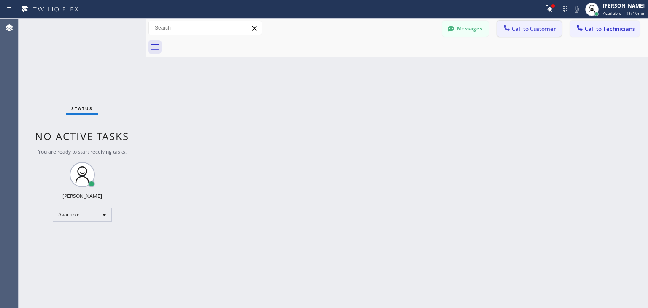
click at [519, 29] on span "Call to Customer" at bounding box center [533, 29] width 44 height 8
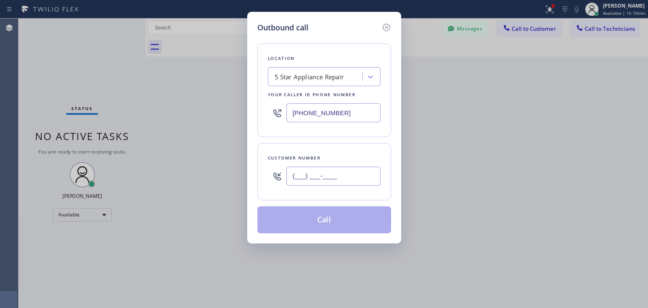
paste input "303) 250-4672"
click at [325, 169] on input "(___) ___-____" at bounding box center [333, 176] width 94 height 19
type input "[PHONE_NUMBER]"
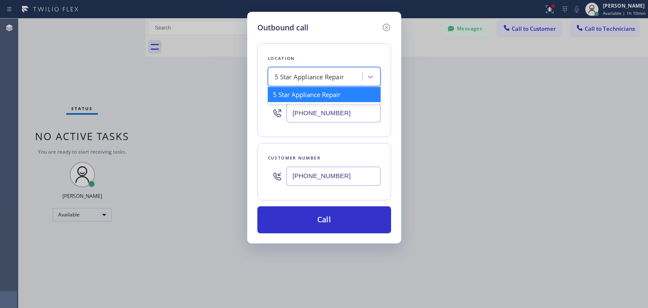
paste input "Viking Appliance Repair Pros"
type input "Viking Appliance Repair Pros"
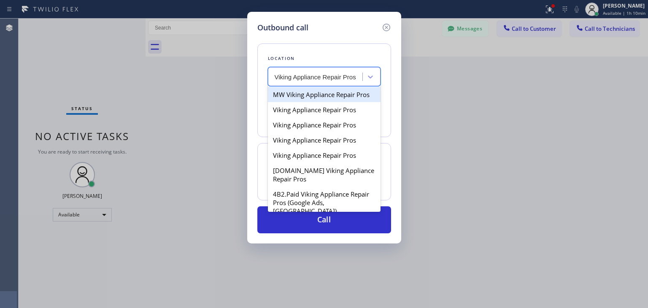
drag, startPoint x: 339, startPoint y: 93, endPoint x: 338, endPoint y: 99, distance: 6.0
click at [338, 99] on div "MW Viking Appliance Repair Pros" at bounding box center [324, 94] width 113 height 15
type input "[PHONE_NUMBER]"
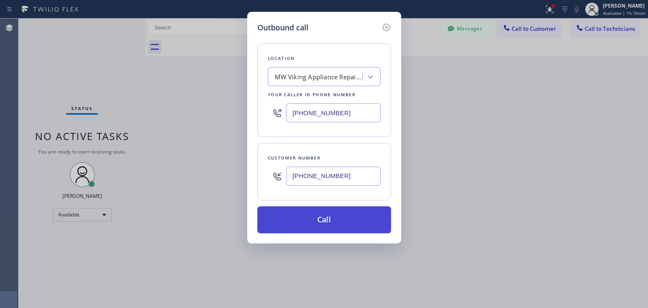
click at [336, 226] on button "Call" at bounding box center [324, 219] width 134 height 27
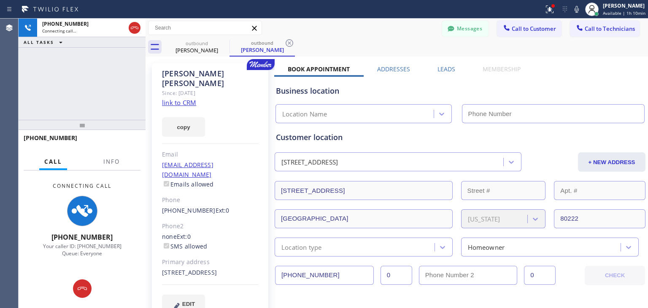
type input "[PHONE_NUMBER]"
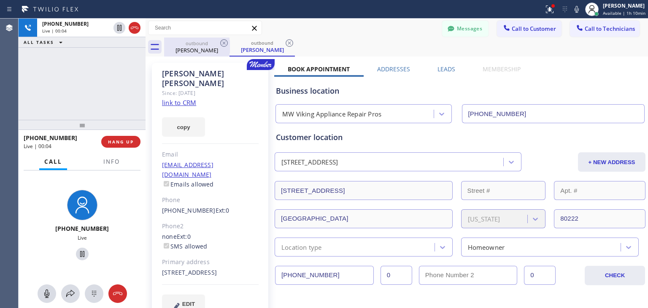
click at [229, 43] on icon at bounding box center [224, 43] width 10 height 10
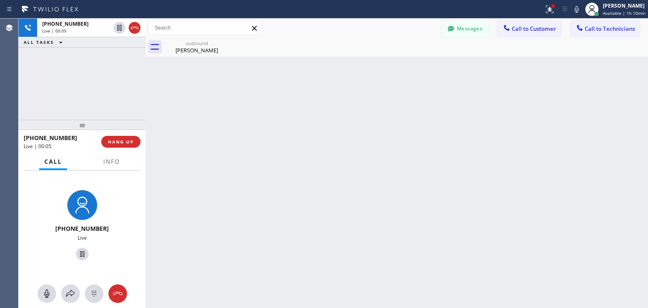
click at [0, 0] on icon at bounding box center [0, 0] width 0 height 0
click at [118, 145] on button "HANG UP" at bounding box center [120, 142] width 39 height 12
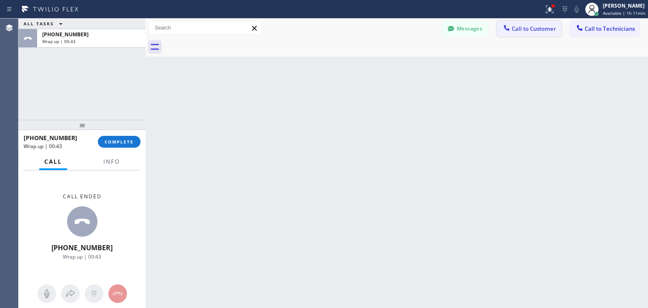
click at [540, 24] on button "Call to Customer" at bounding box center [529, 29] width 65 height 16
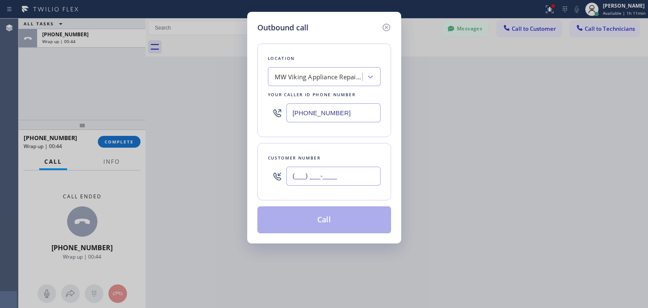
click at [297, 179] on input "(___) ___-____" at bounding box center [333, 176] width 94 height 19
paste input "303) 250-4672"
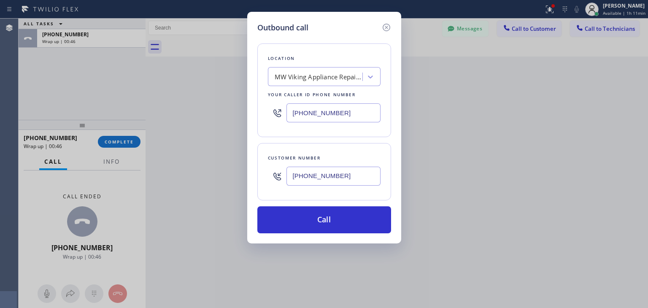
type input "[PHONE_NUMBER]"
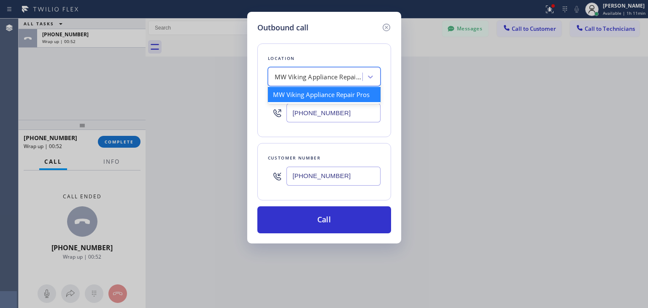
click at [339, 73] on div "MW Viking Appliance Repair Pros" at bounding box center [318, 77] width 89 height 10
paste input "Viking Appliance Repair Pros"
type input "Viking Appliance Repair Pros"
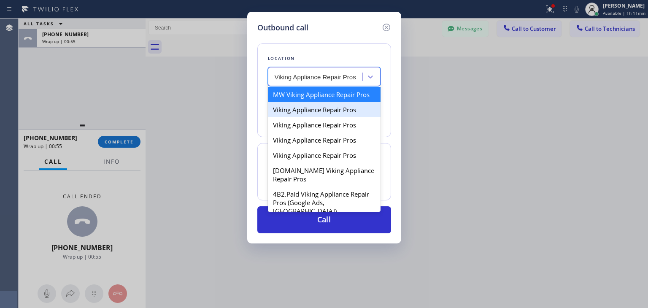
click at [339, 116] on div "Viking Appliance Repair Pros" at bounding box center [324, 109] width 113 height 15
type input "[PHONE_NUMBER]"
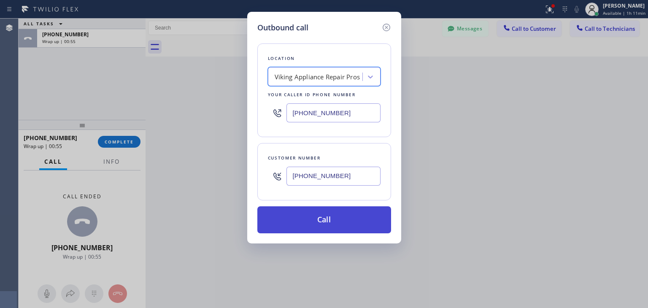
click at [357, 224] on button "Call" at bounding box center [324, 219] width 134 height 27
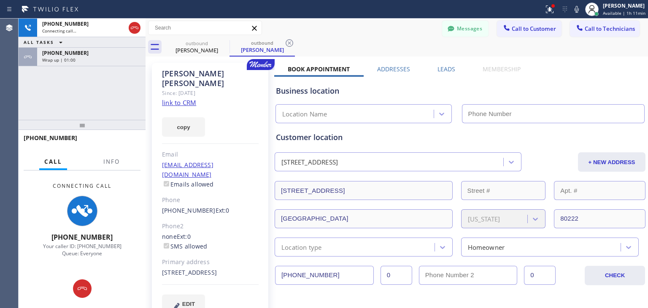
type input "[PHONE_NUMBER]"
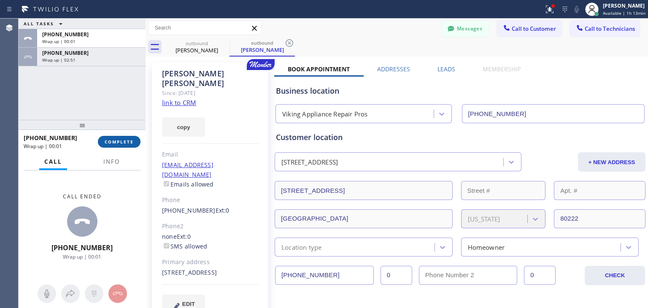
click at [125, 142] on span "COMPLETE" at bounding box center [119, 142] width 29 height 6
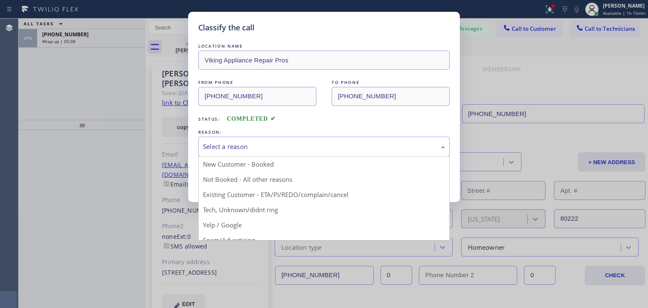
click at [325, 144] on div "Select a reason" at bounding box center [324, 147] width 242 height 10
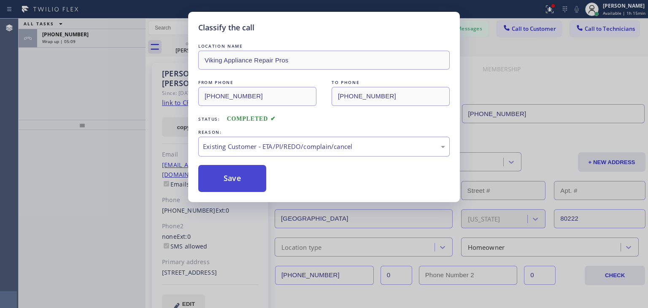
drag, startPoint x: 316, startPoint y: 186, endPoint x: 241, endPoint y: 186, distance: 75.0
click at [241, 186] on button "Save" at bounding box center [232, 178] width 68 height 27
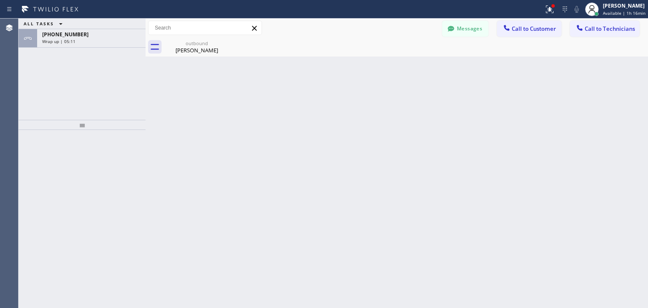
click at [536, 27] on span "Call to Customer" at bounding box center [533, 29] width 44 height 8
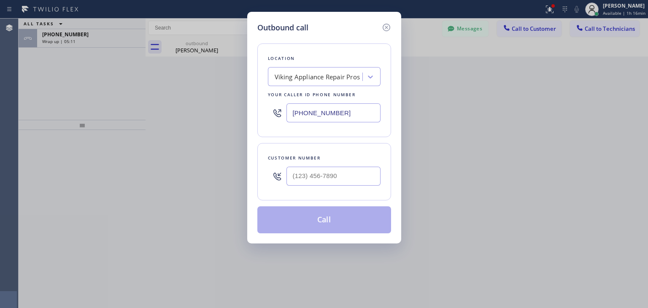
drag, startPoint x: 388, startPoint y: 163, endPoint x: 339, endPoint y: 189, distance: 56.0
click at [339, 189] on div "Customer number" at bounding box center [324, 171] width 134 height 57
paste input "408) 250-0722"
click at [352, 168] on input "[PHONE_NUMBER]" at bounding box center [333, 176] width 94 height 19
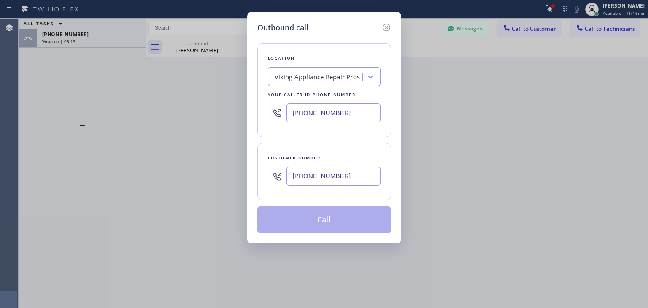
type input "[PHONE_NUMBER]"
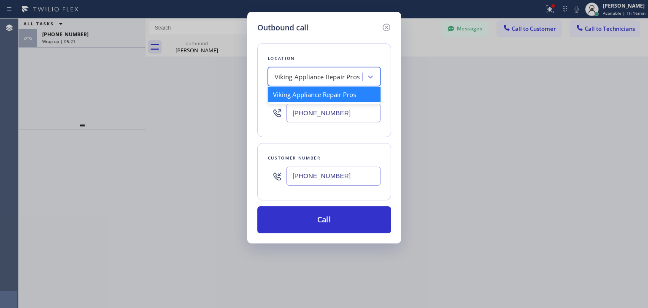
click at [336, 75] on div "Viking Appliance Repair Pros" at bounding box center [317, 77] width 86 height 10
paste input "Viking Repair Service"
type input "Viking Repair Service"
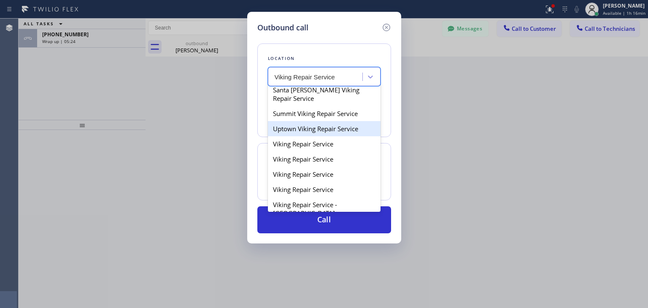
scroll to position [113, 0]
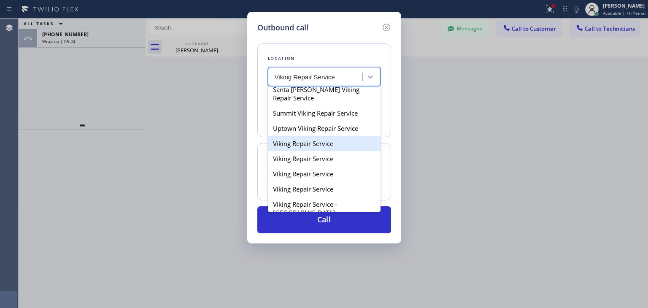
click at [325, 151] on div "Viking Repair Service" at bounding box center [324, 143] width 113 height 15
type input "[PHONE_NUMBER]"
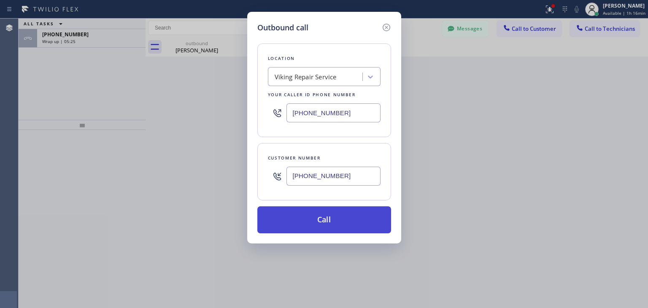
click at [333, 223] on button "Call" at bounding box center [324, 219] width 134 height 27
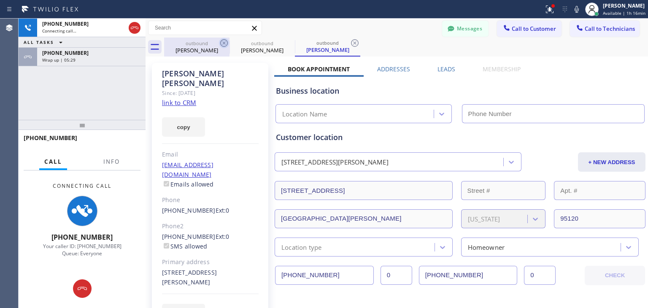
click at [220, 46] on icon at bounding box center [224, 43] width 10 height 10
click at [0, 0] on icon at bounding box center [0, 0] width 0 height 0
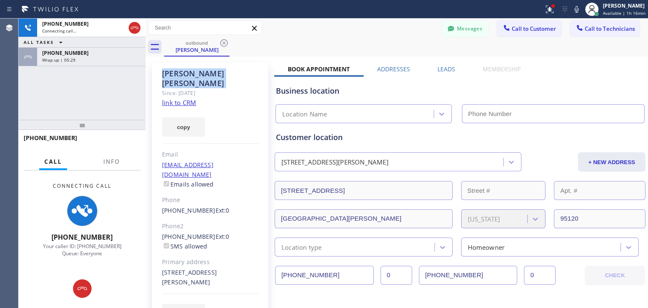
click at [220, 46] on icon at bounding box center [224, 43] width 10 height 10
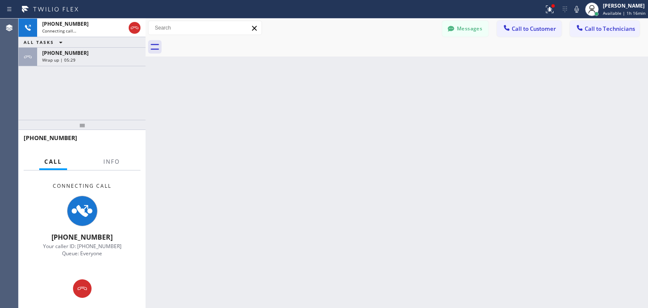
click at [220, 46] on div at bounding box center [406, 47] width 484 height 19
click at [122, 51] on div "[PHONE_NUMBER]" at bounding box center [91, 52] width 98 height 7
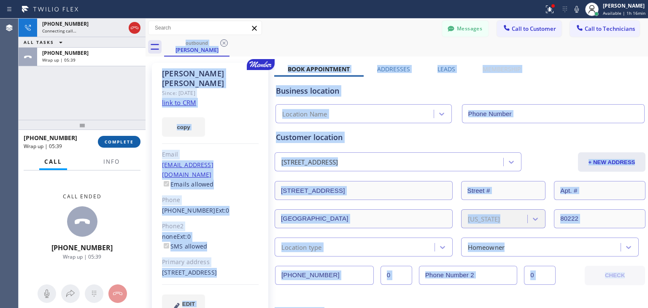
click at [131, 137] on button "COMPLETE" at bounding box center [119, 142] width 43 height 12
type input "[PHONE_NUMBER]"
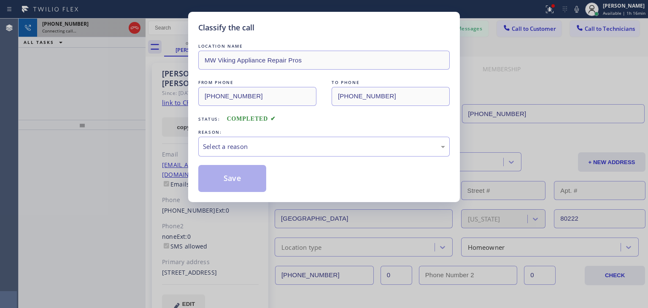
click at [86, 23] on div "Classify the call LOCATION NAME MW Viking Appliance Repair Pros FROM PHONE [PHO…" at bounding box center [324, 154] width 648 height 308
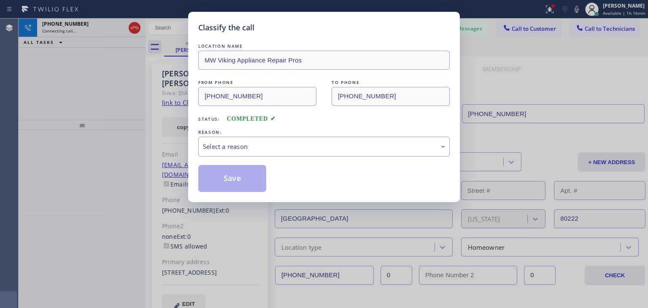
click at [330, 130] on div "REASON:" at bounding box center [323, 132] width 251 height 9
click at [333, 153] on div "Select a reason" at bounding box center [323, 147] width 251 height 20
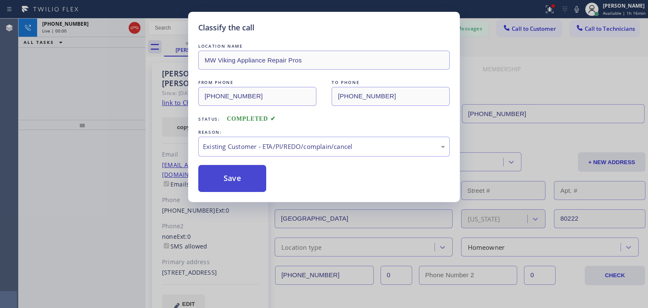
drag, startPoint x: 338, startPoint y: 193, endPoint x: 242, endPoint y: 176, distance: 97.1
click at [242, 176] on button "Save" at bounding box center [232, 178] width 68 height 27
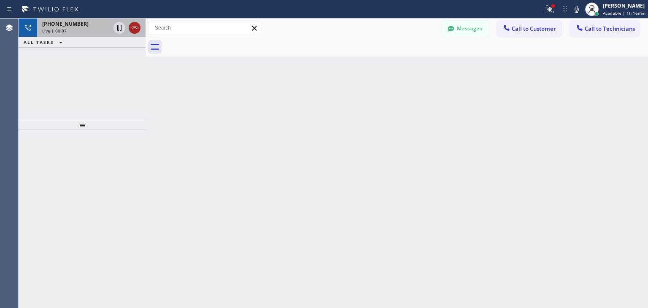
click at [132, 28] on icon at bounding box center [134, 28] width 10 height 10
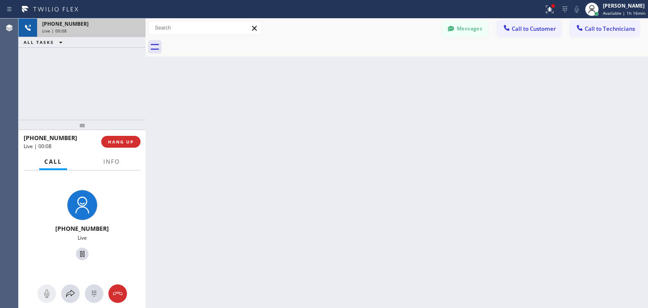
drag, startPoint x: 132, startPoint y: 28, endPoint x: 115, endPoint y: 193, distance: 165.7
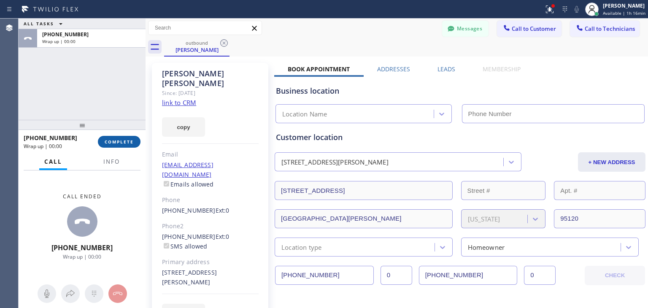
click at [130, 142] on span "COMPLETE" at bounding box center [119, 142] width 29 height 6
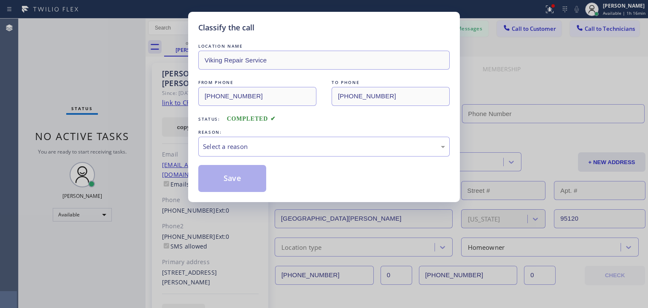
click at [533, 38] on div "Classify the call LOCATION NAME Viking Repair Service FROM PHONE [PHONE_NUMBER]…" at bounding box center [324, 154] width 648 height 308
type input "[PHONE_NUMBER]"
click at [397, 132] on div "REASON:" at bounding box center [323, 132] width 251 height 9
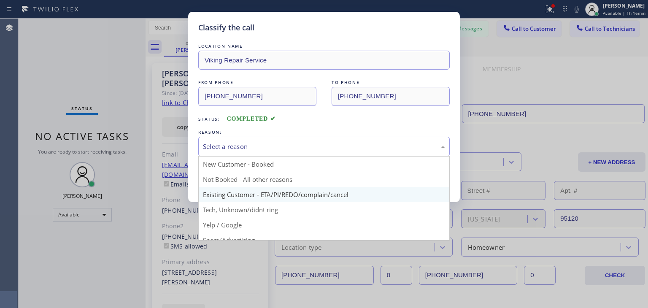
drag, startPoint x: 391, startPoint y: 141, endPoint x: 318, endPoint y: 194, distance: 90.1
click at [318, 156] on div "Select a reason New Customer - Booked Not Booked - All other reasons Existing C…" at bounding box center [323, 147] width 251 height 20
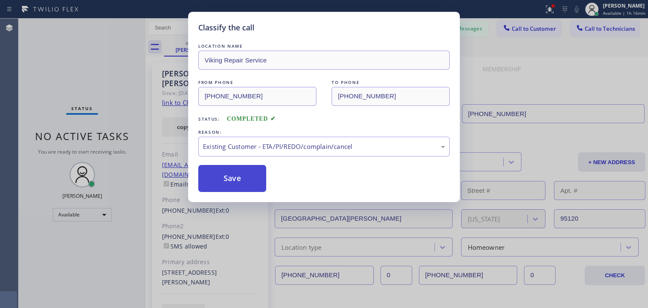
click at [259, 184] on button "Save" at bounding box center [232, 178] width 68 height 27
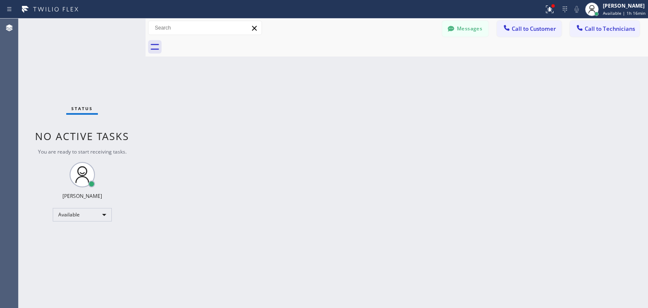
click at [518, 34] on button "Call to Customer" at bounding box center [529, 29] width 65 height 16
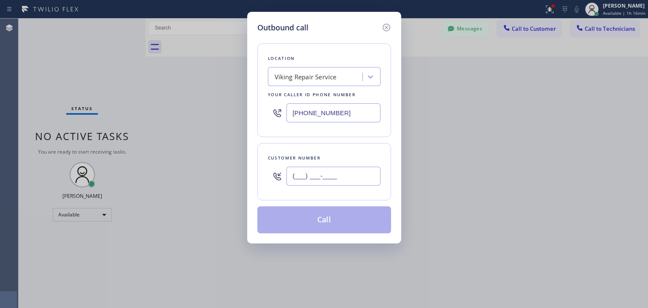
paste input "408) 667-6359"
click at [336, 182] on input "[PHONE_NUMBER]" at bounding box center [333, 176] width 94 height 19
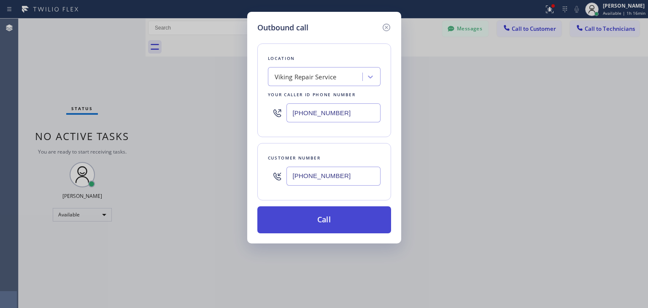
type input "[PHONE_NUMBER]"
click at [341, 226] on button "Call" at bounding box center [324, 219] width 134 height 27
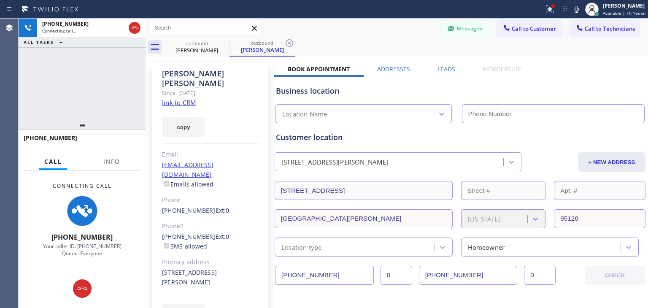
type input "[PHONE_NUMBER]"
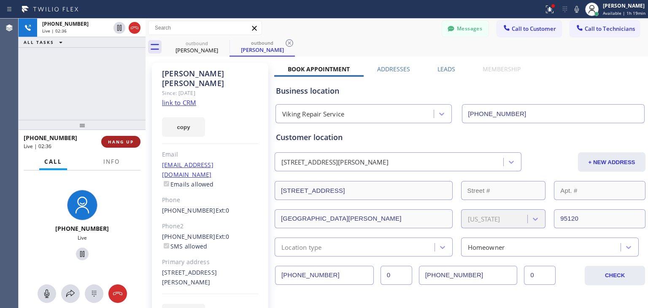
click at [114, 144] on span "HANG UP" at bounding box center [121, 142] width 26 height 6
